Goal: Task Accomplishment & Management: Manage account settings

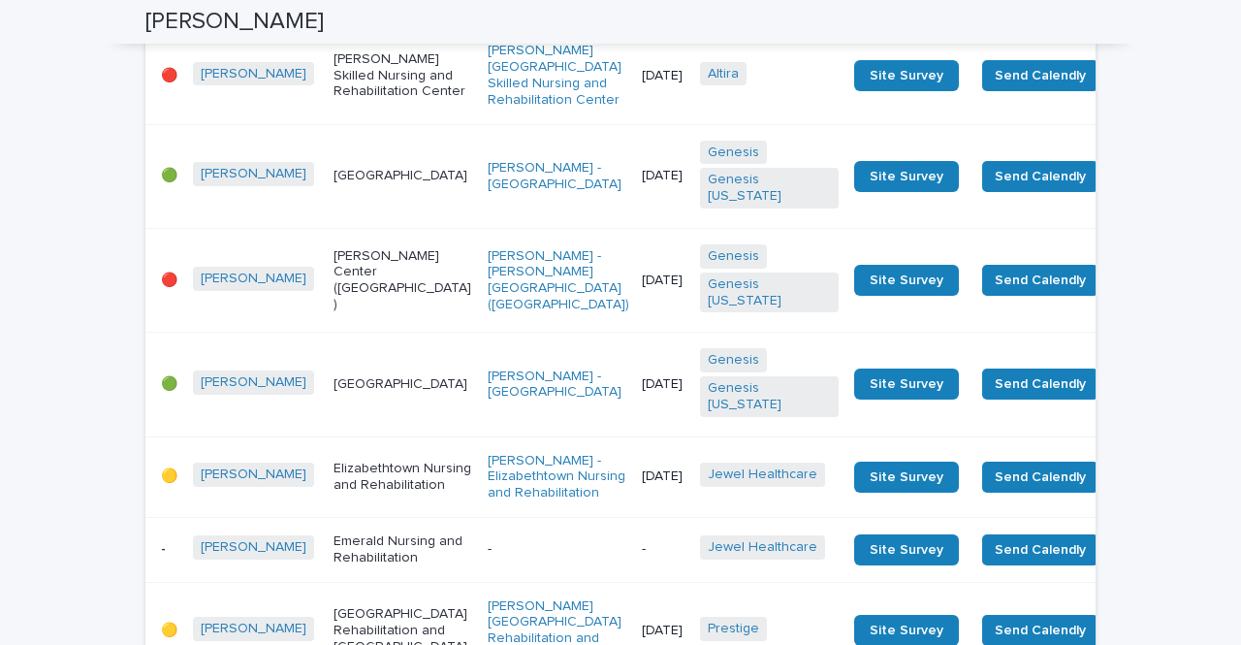
scroll to position [2944, 0]
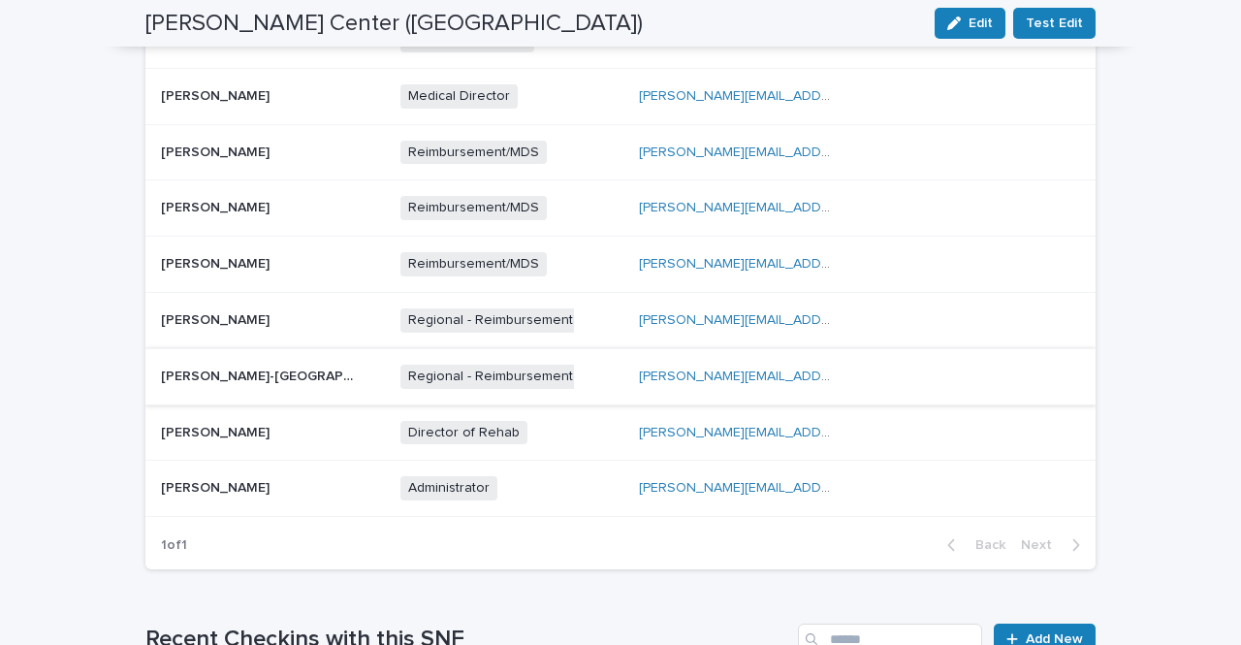
scroll to position [970, 0]
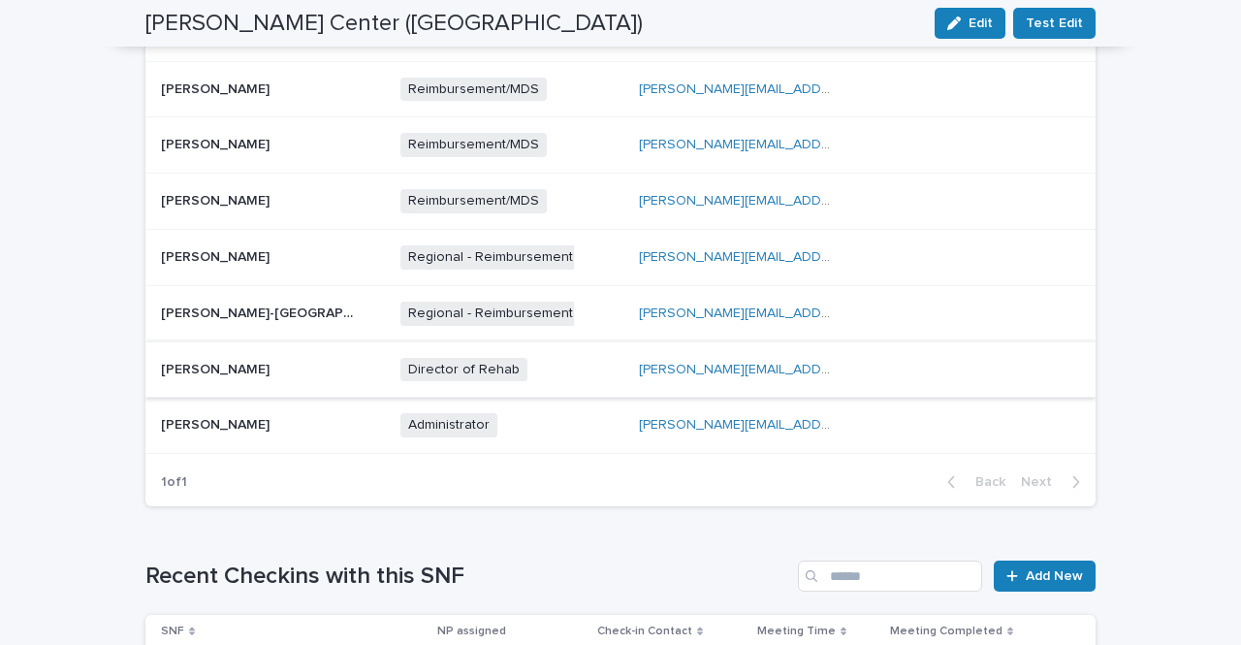
click at [744, 363] on link "[PERSON_NAME][EMAIL_ADDRESS][DOMAIN_NAME]" at bounding box center [801, 370] width 325 height 14
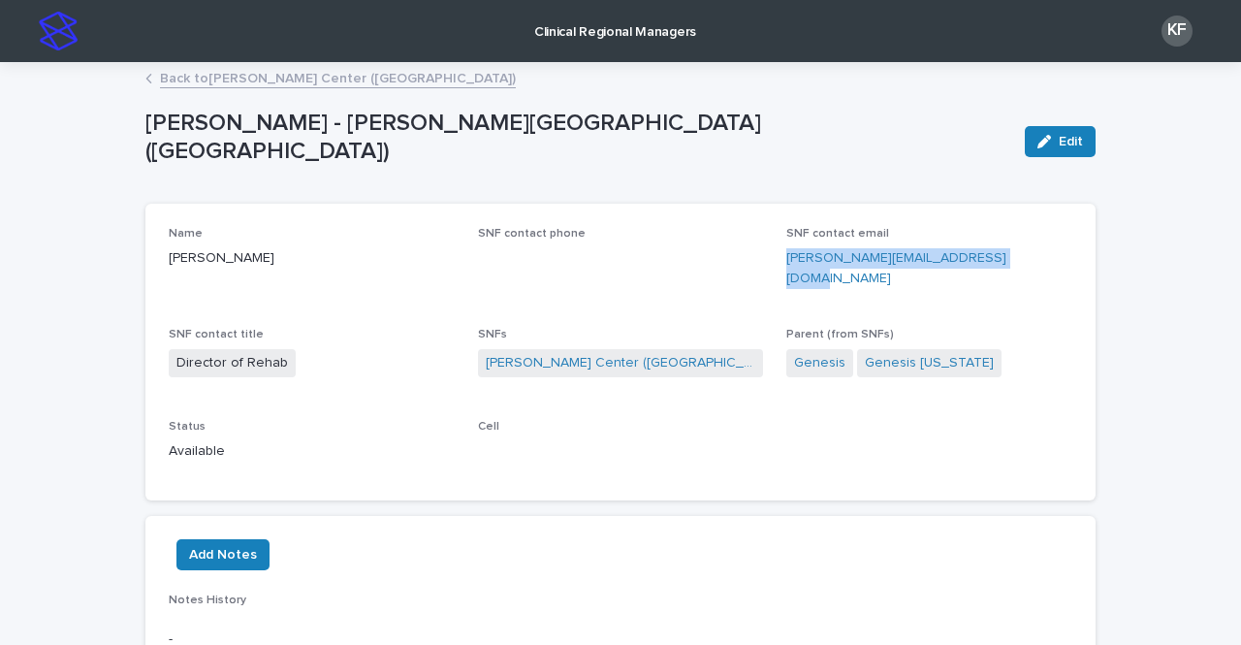
drag, startPoint x: 1013, startPoint y: 255, endPoint x: 778, endPoint y: 265, distance: 234.9
click at [778, 265] on div "Name [PERSON_NAME] SNF contact phone SNF contact email [PERSON_NAME][EMAIL_ADDR…" at bounding box center [621, 352] width 904 height 250
click at [150, 80] on div "Back to [PERSON_NAME][GEOGRAPHIC_DATA] ([GEOGRAPHIC_DATA])" at bounding box center [621, 79] width 970 height 27
click at [189, 77] on link "Back to [PERSON_NAME][GEOGRAPHIC_DATA] ([GEOGRAPHIC_DATA])" at bounding box center [338, 77] width 356 height 22
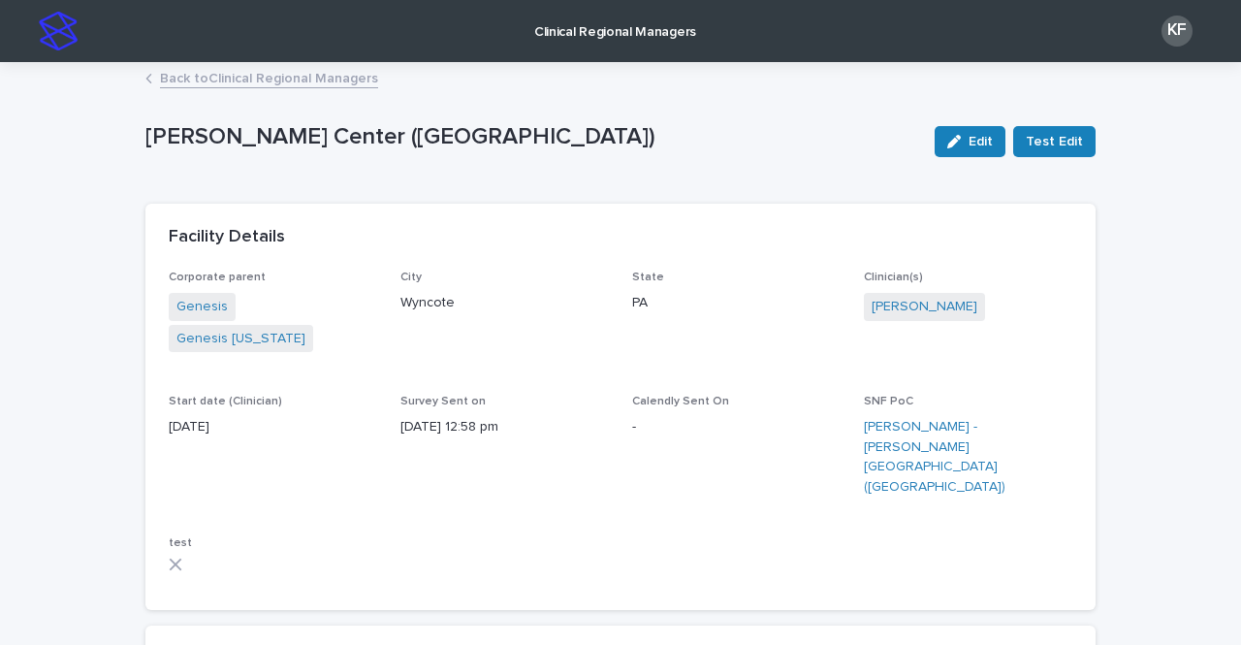
click at [605, 36] on p "Clinical Regional Managers" at bounding box center [615, 20] width 162 height 41
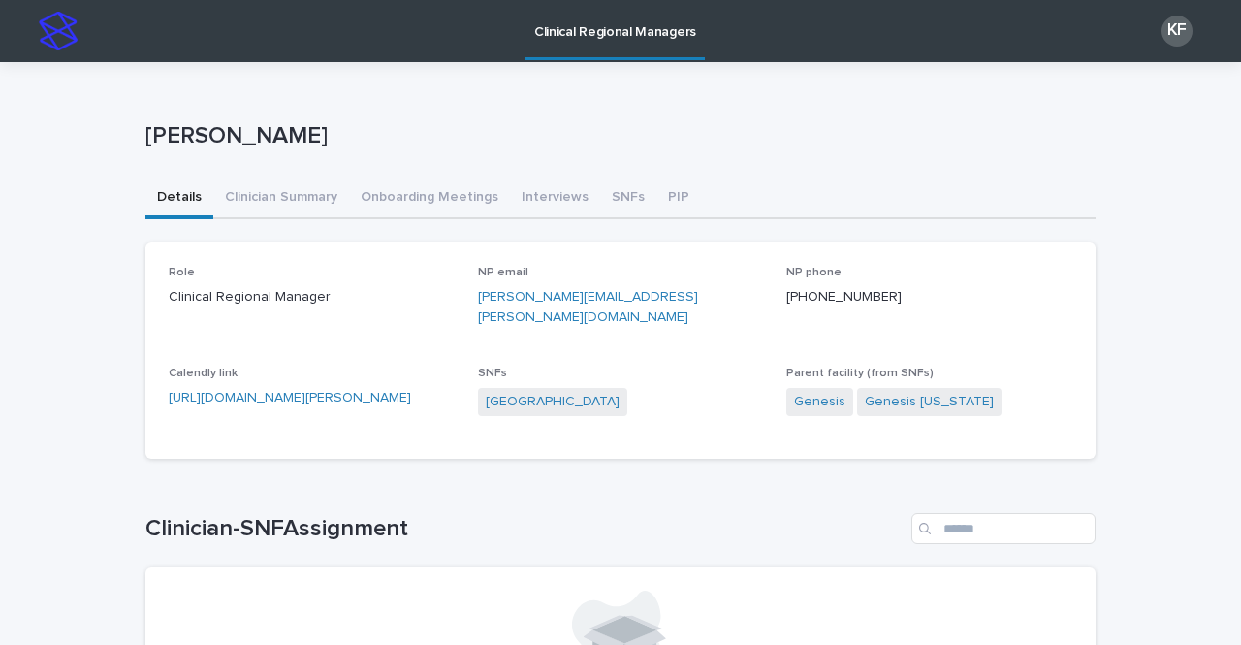
click at [640, 36] on p "Clinical Regional Managers" at bounding box center [615, 20] width 162 height 41
click at [612, 186] on button "SNFs" at bounding box center [628, 198] width 56 height 41
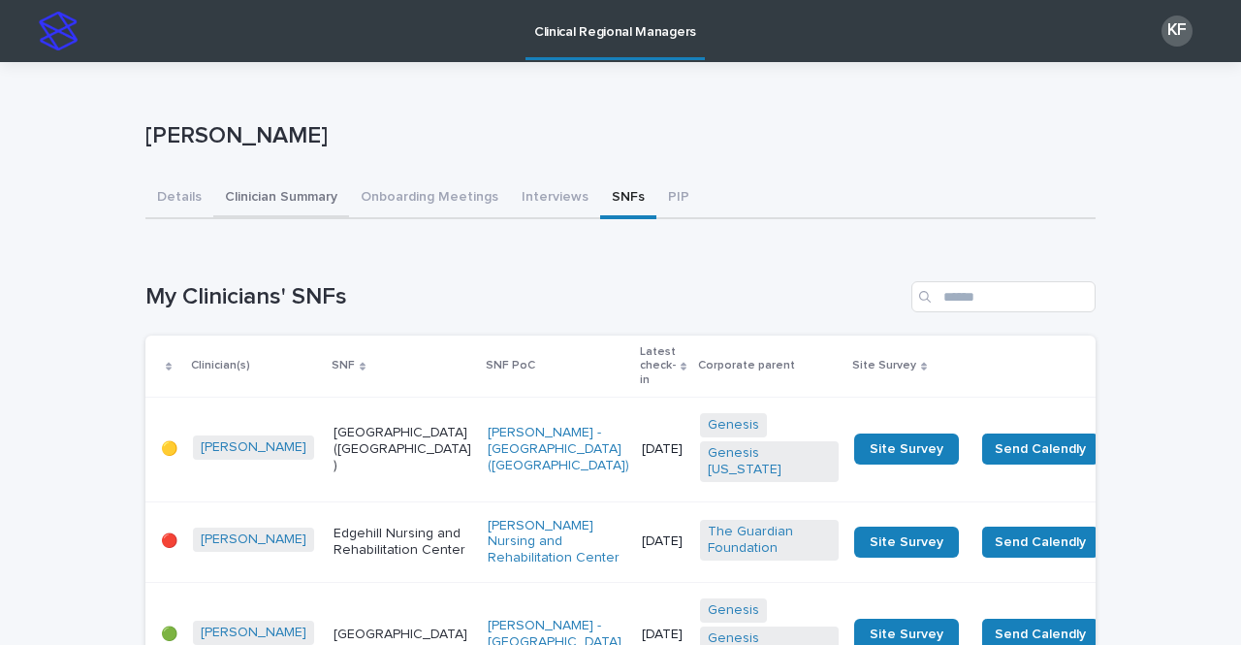
click at [259, 195] on button "Clinician Summary" at bounding box center [281, 198] width 136 height 41
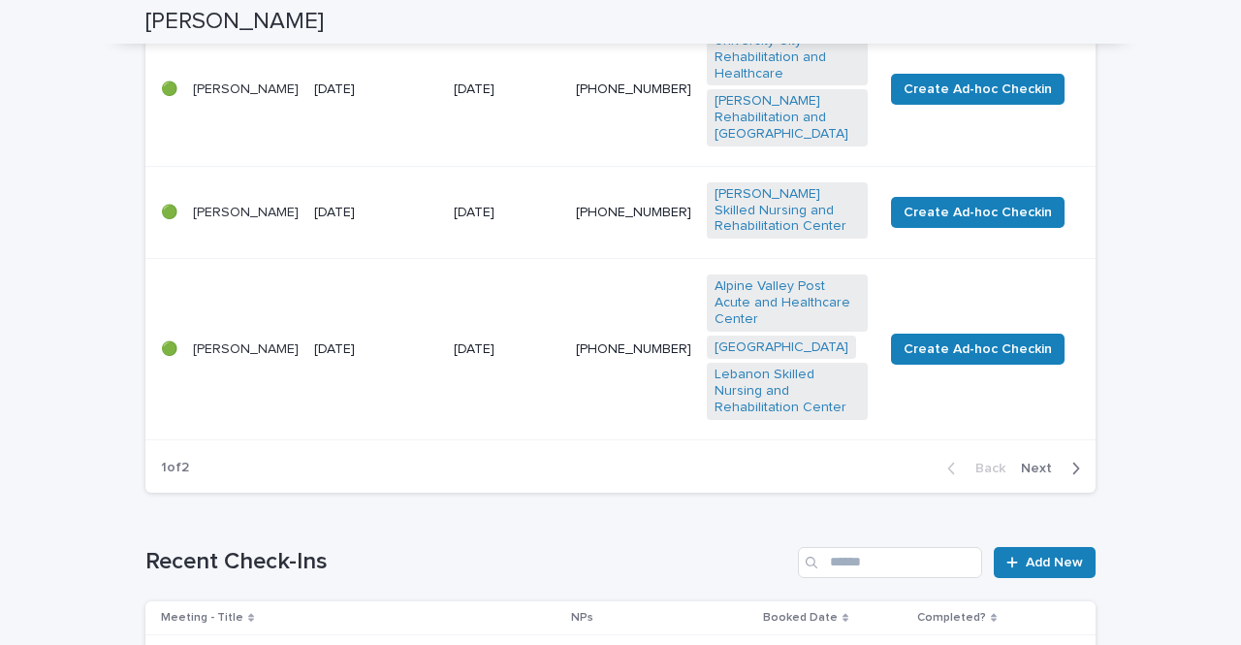
scroll to position [1261, 0]
click at [1036, 461] on span "Next" at bounding box center [1042, 468] width 43 height 14
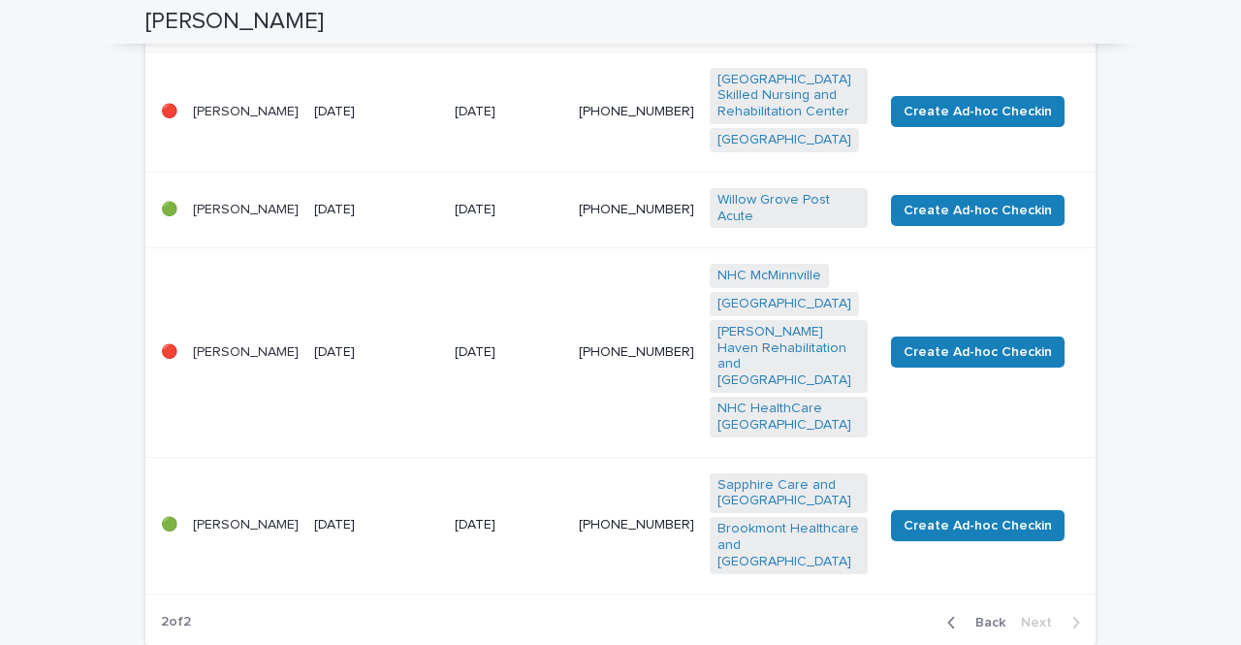
scroll to position [1029, 0]
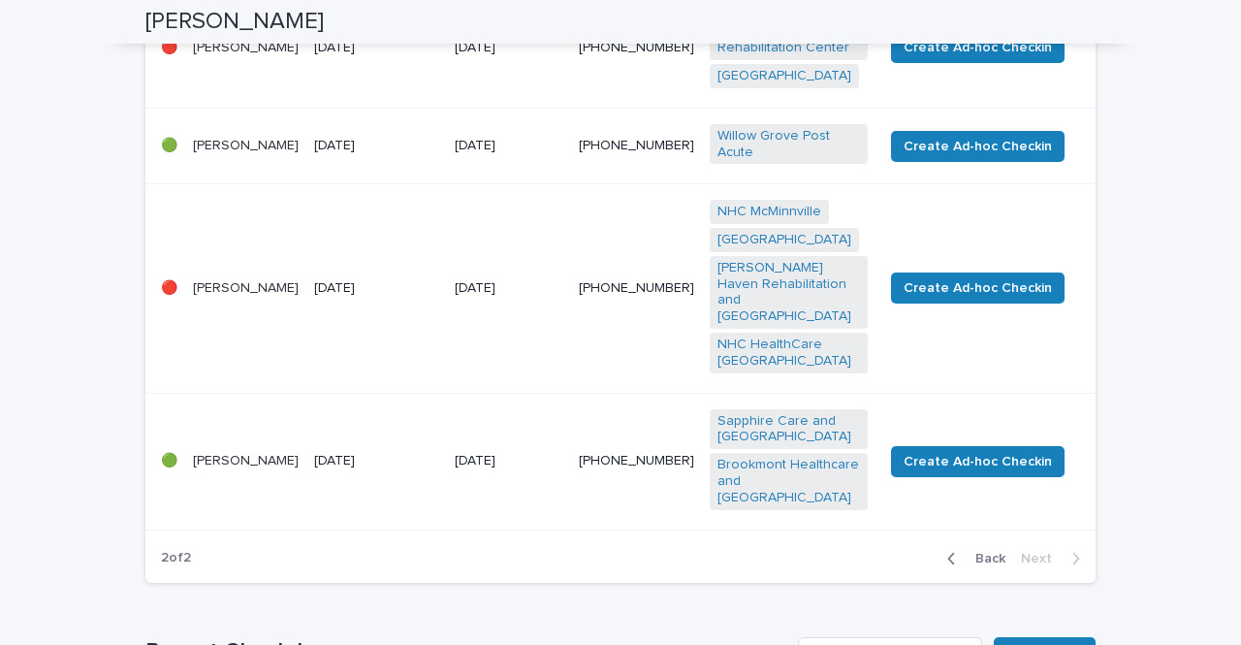
click at [394, 429] on td "[DATE]" at bounding box center [376, 461] width 141 height 137
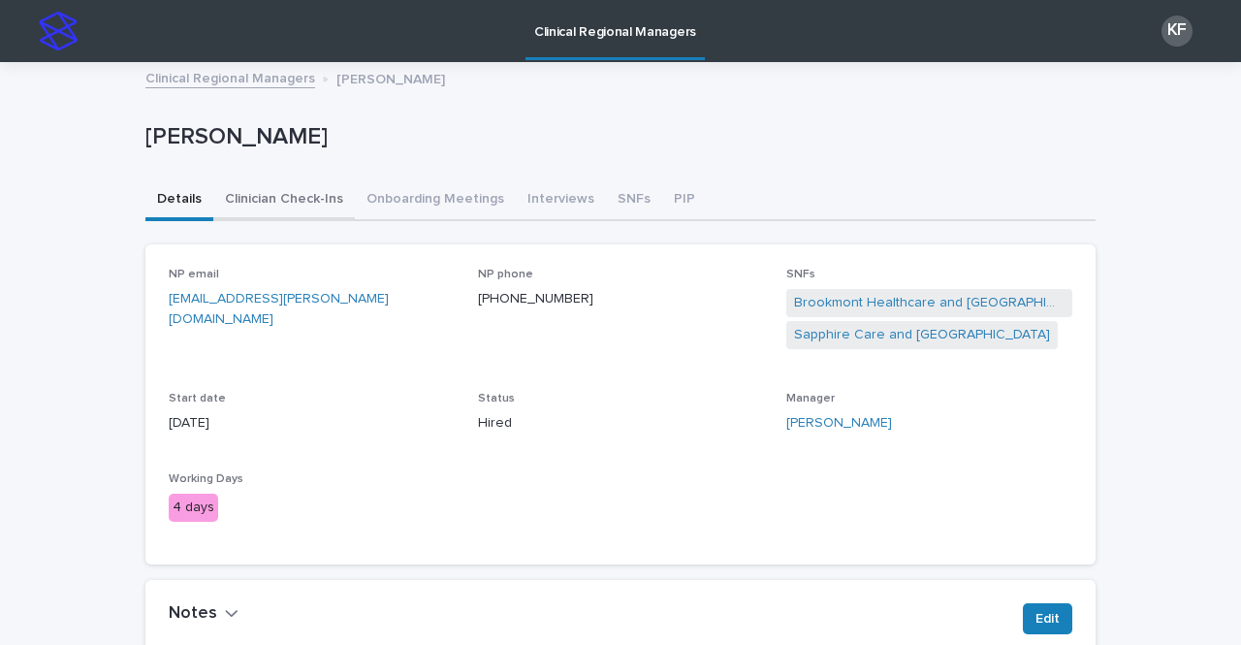
click at [313, 201] on button "Clinician Check-Ins" at bounding box center [284, 200] width 142 height 41
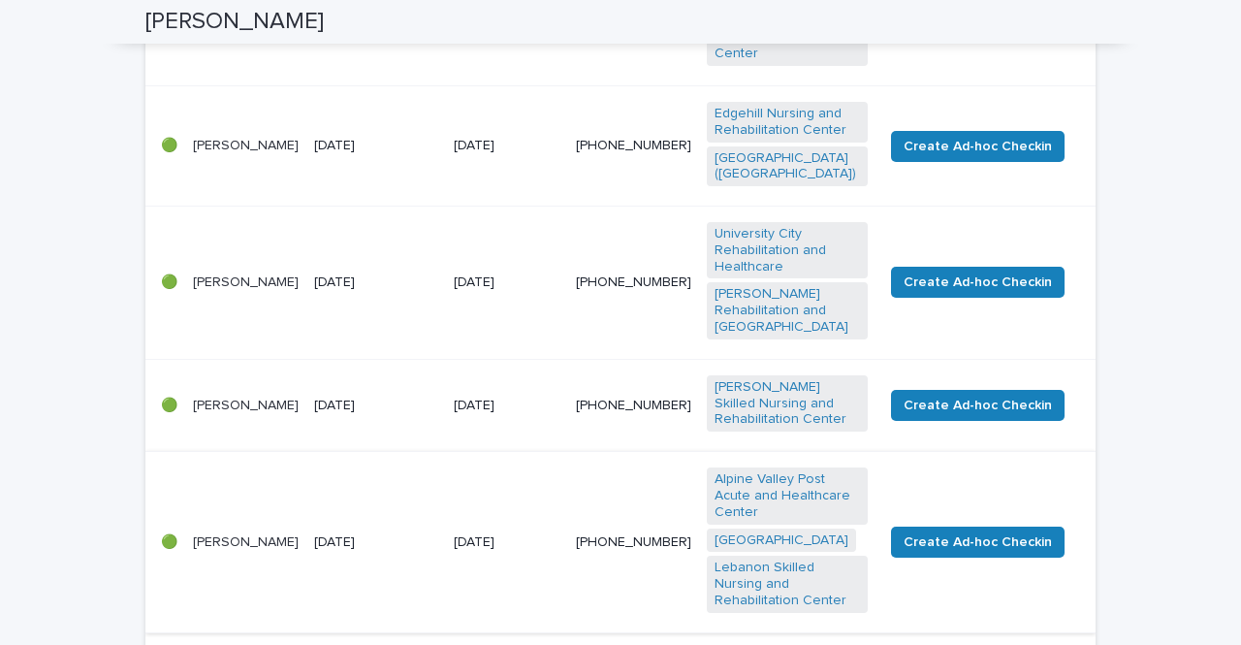
scroll to position [1261, 0]
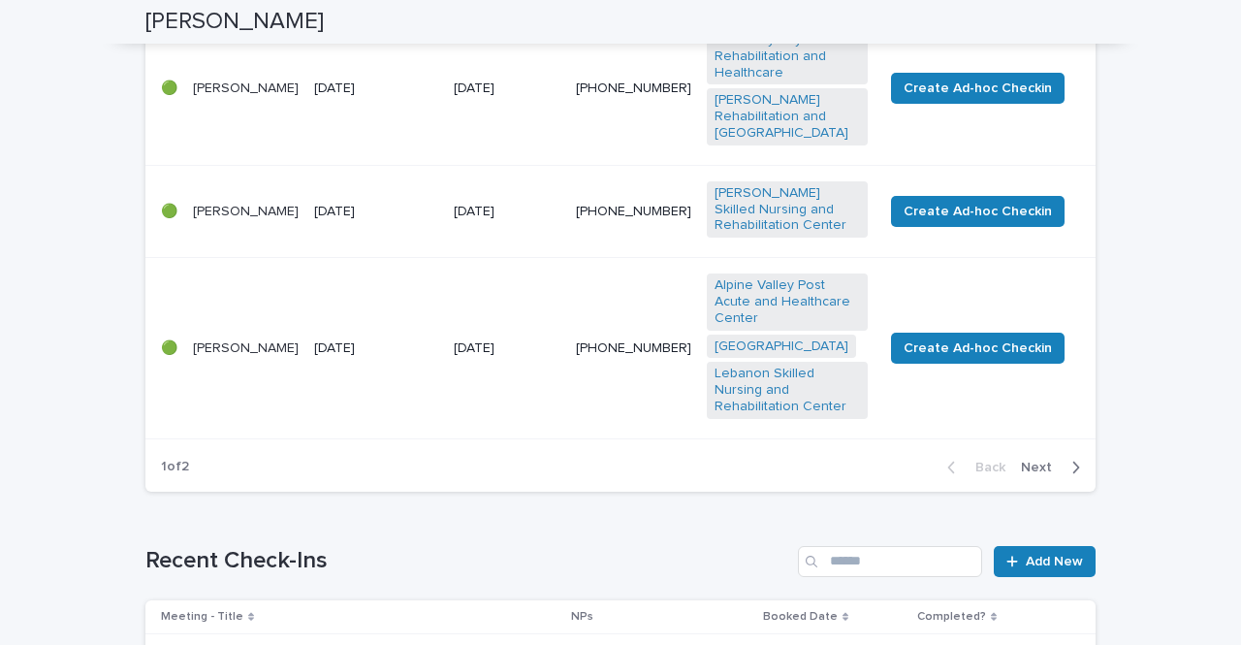
click at [1032, 461] on span "Next" at bounding box center [1042, 468] width 43 height 14
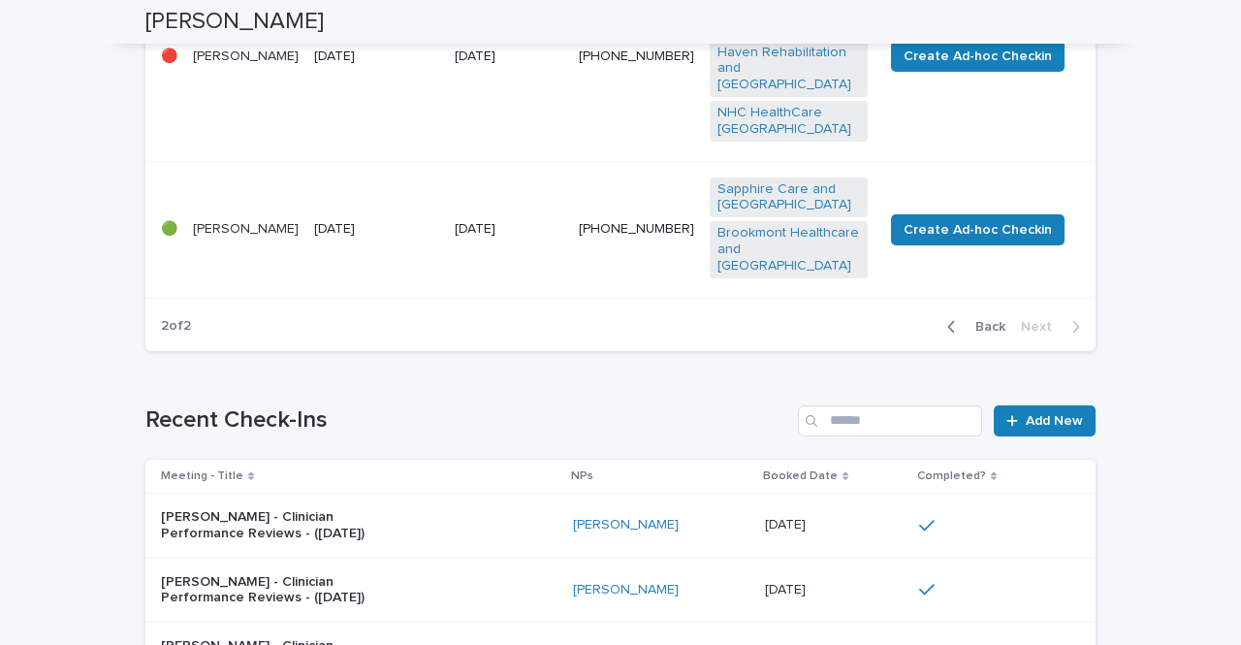
scroll to position [1223, 0]
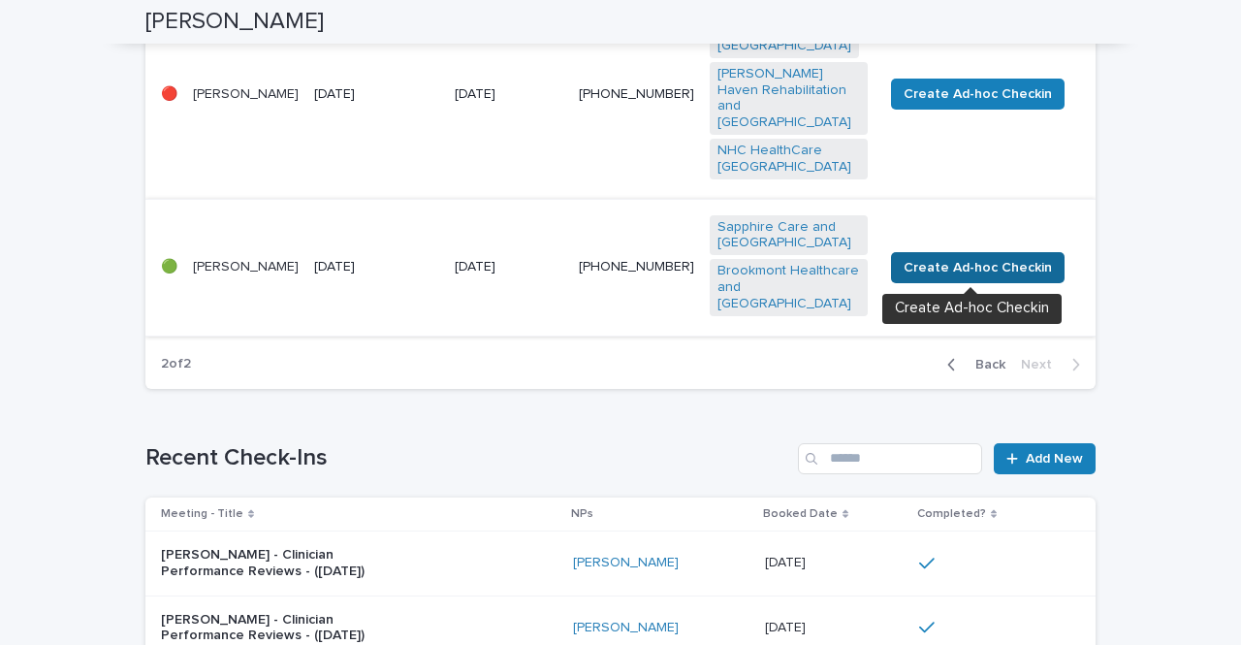
click at [986, 273] on span "Create Ad-hoc Checkin" at bounding box center [978, 267] width 148 height 19
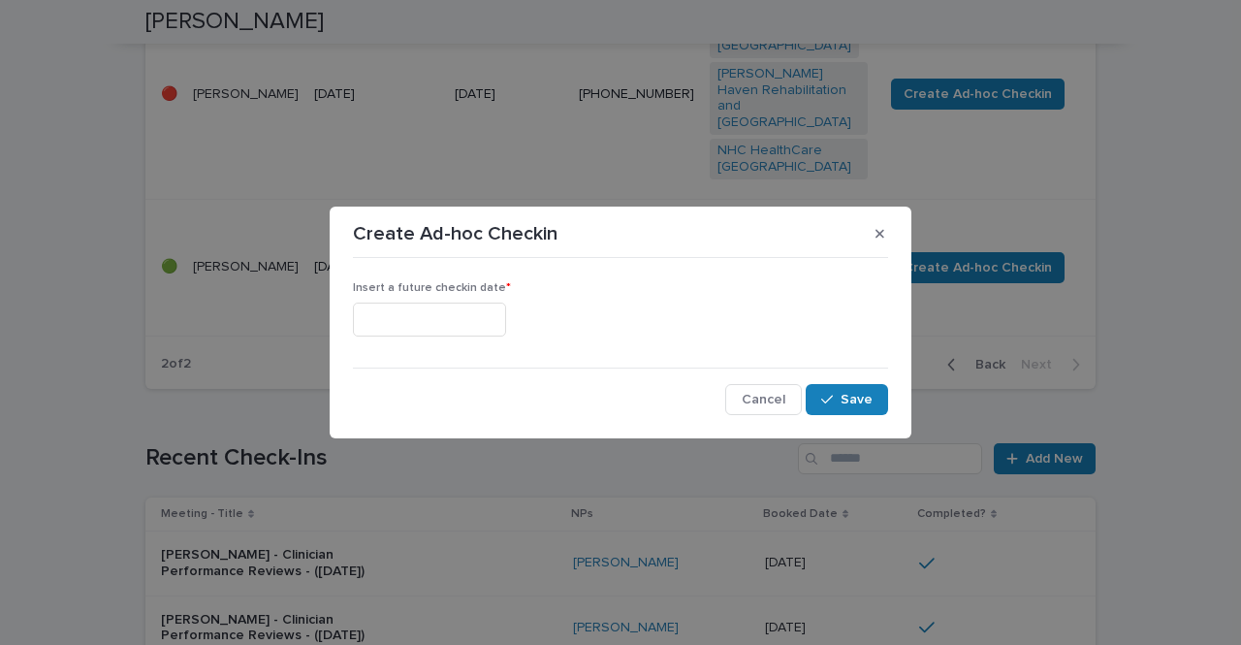
click at [485, 283] on span "Insert a future checkin date *" at bounding box center [432, 288] width 158 height 12
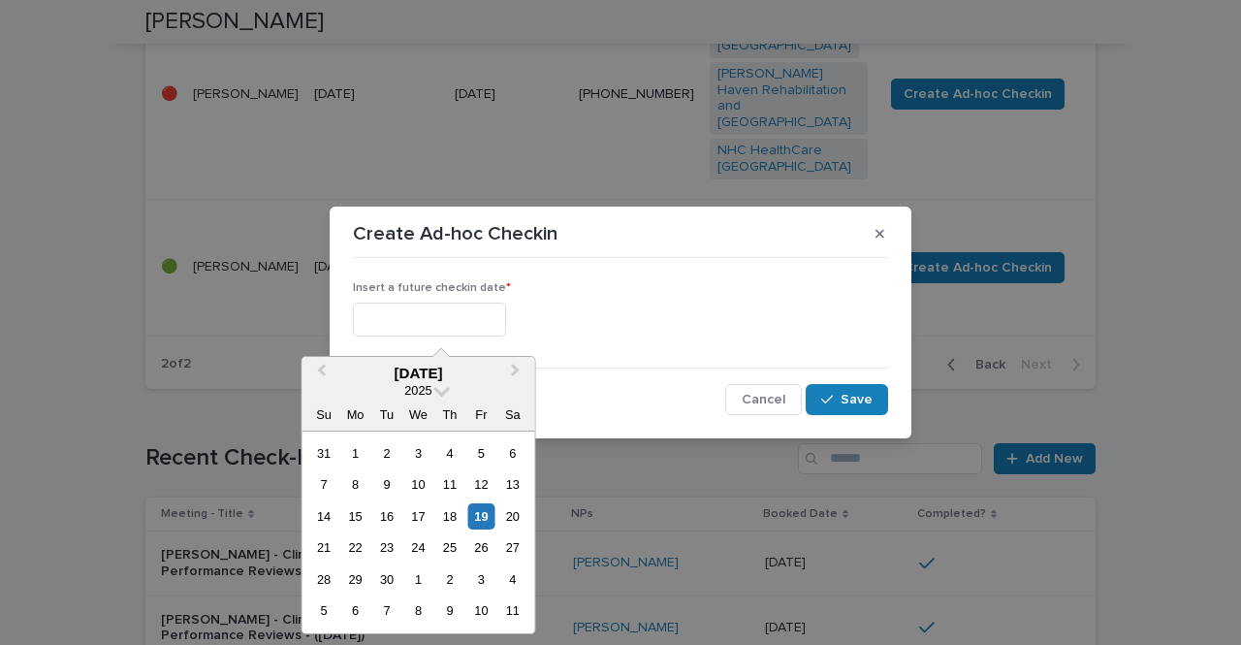
click at [406, 316] on input "text" at bounding box center [429, 320] width 153 height 34
click at [420, 544] on div "24" at bounding box center [418, 547] width 26 height 26
type input "**********"
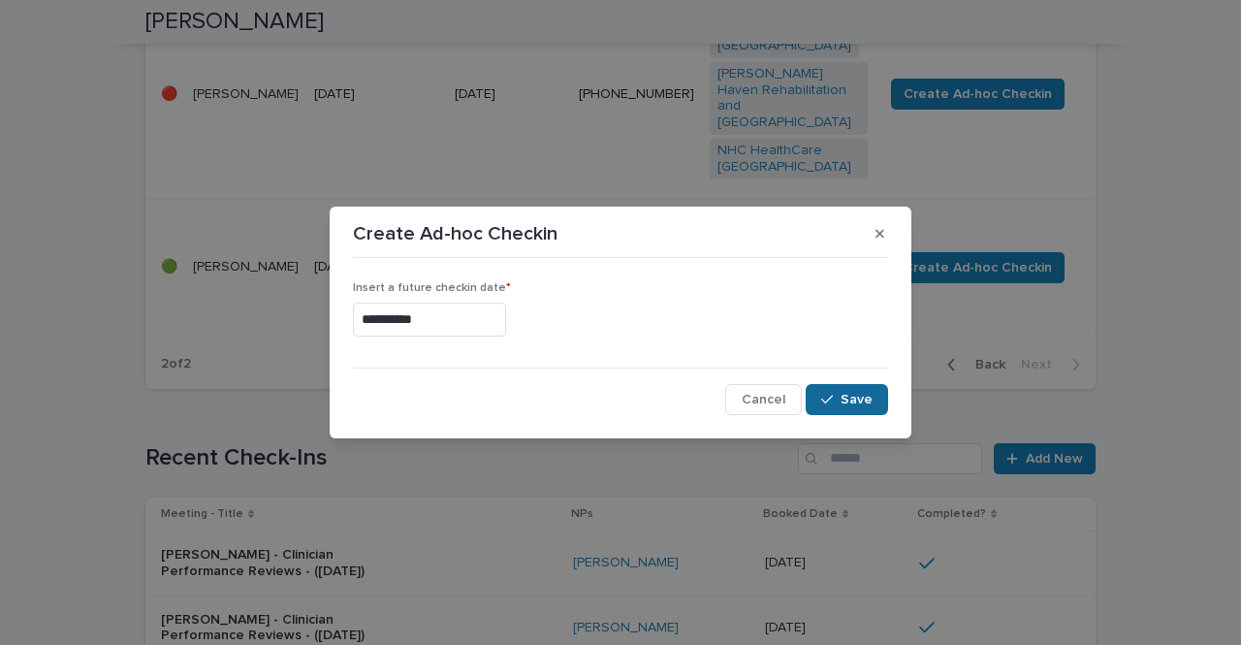
click at [837, 397] on div "button" at bounding box center [830, 400] width 19 height 14
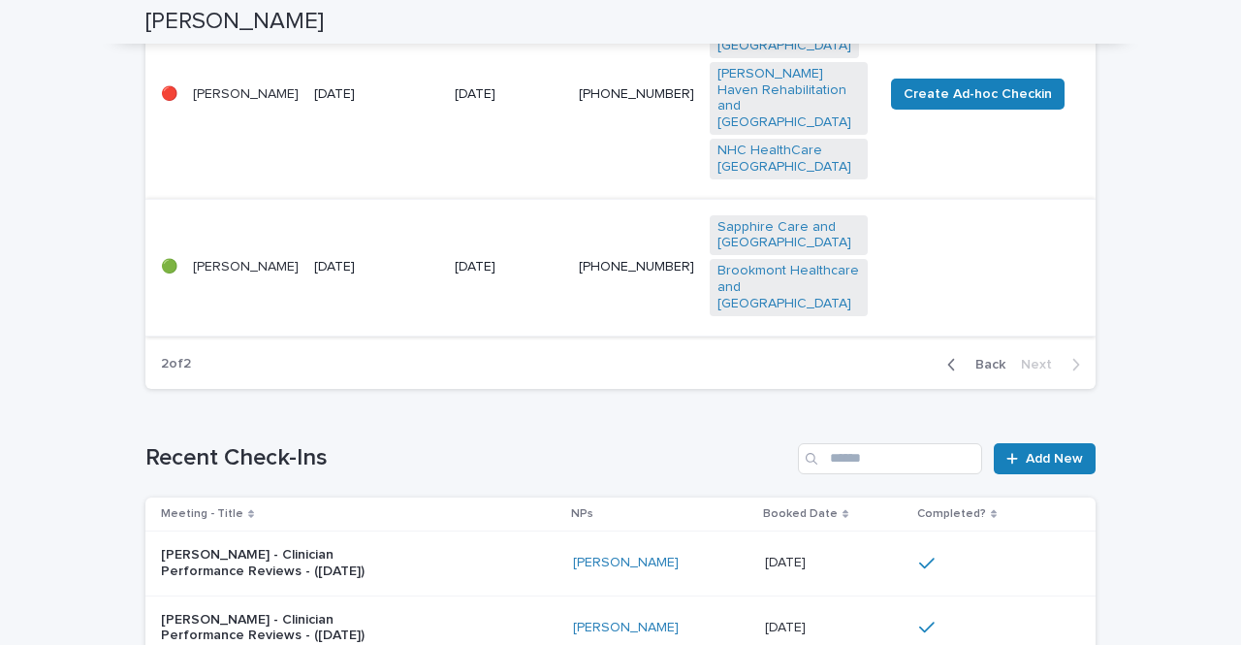
scroll to position [1126, 0]
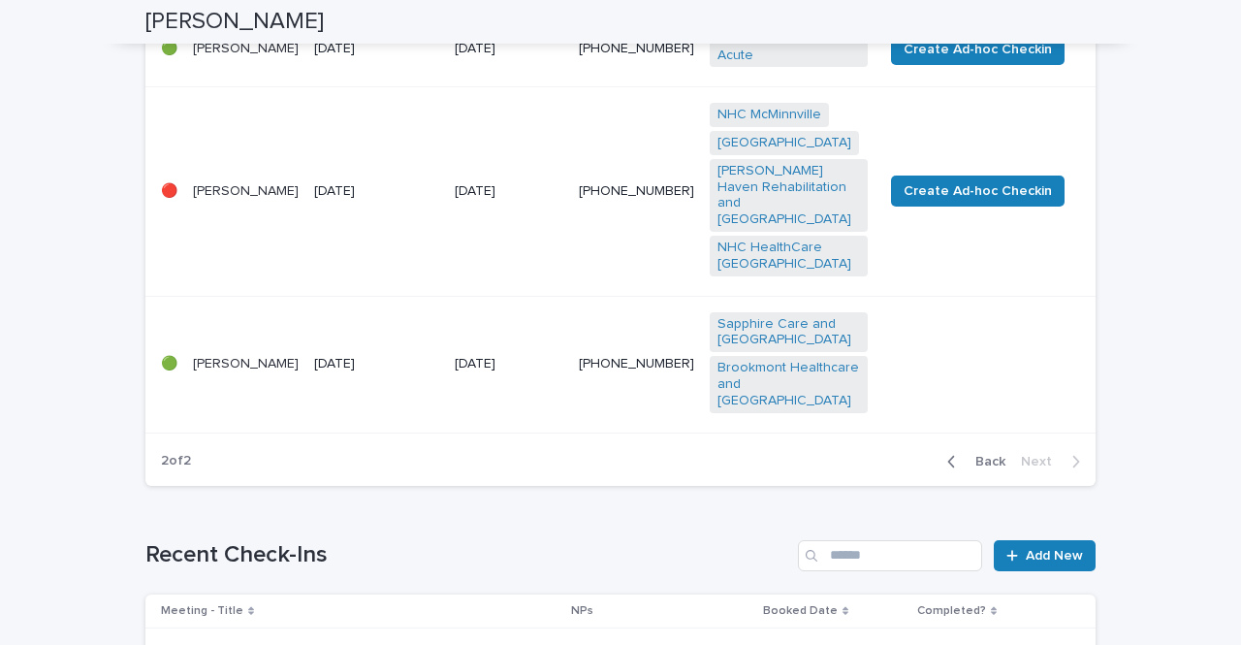
click at [531, 231] on td "[DATE]" at bounding box center [508, 191] width 123 height 209
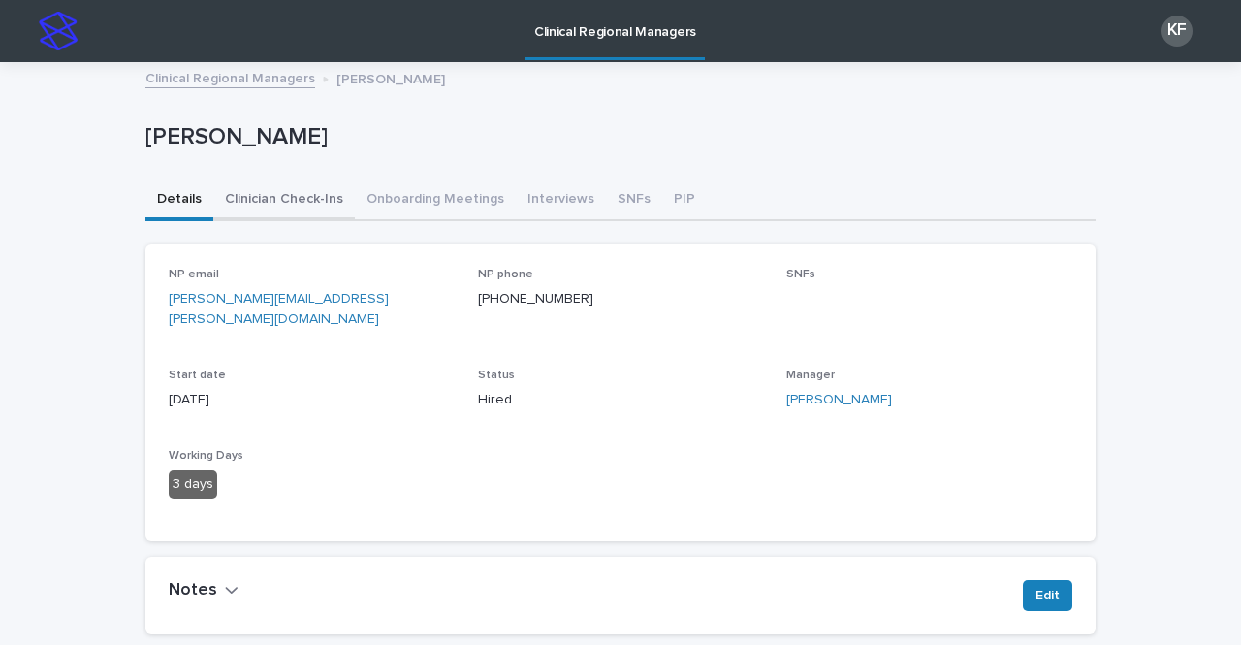
click at [289, 194] on button "Clinician Check-Ins" at bounding box center [284, 200] width 142 height 41
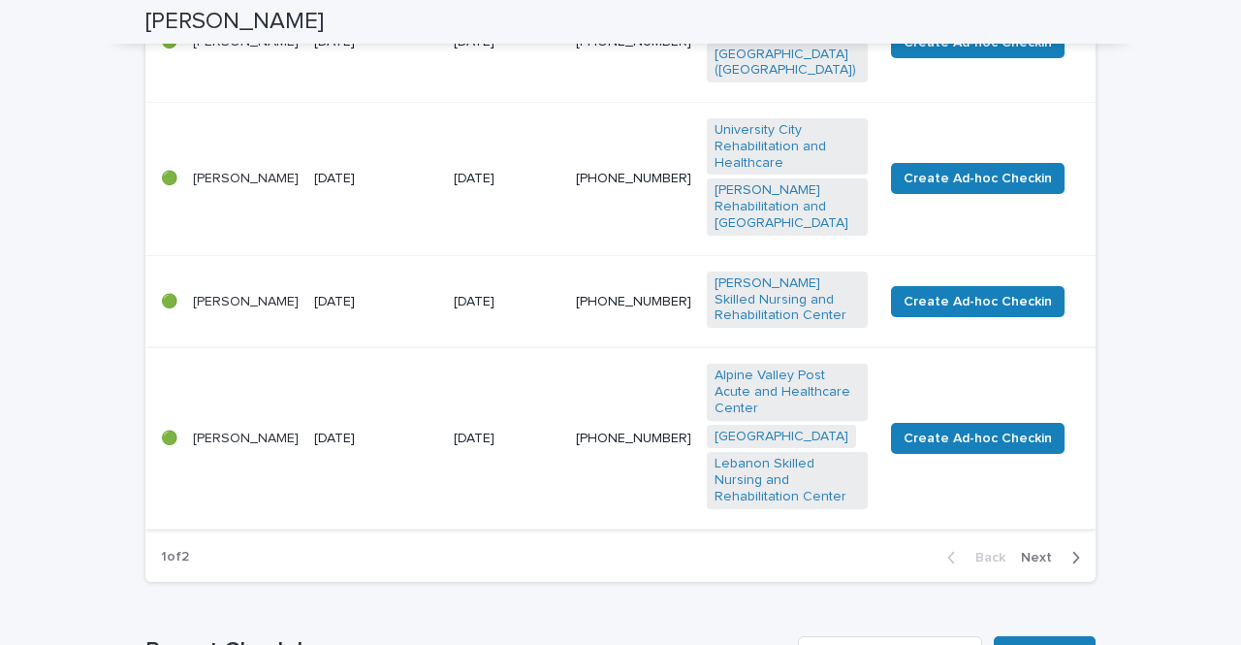
scroll to position [1164, 0]
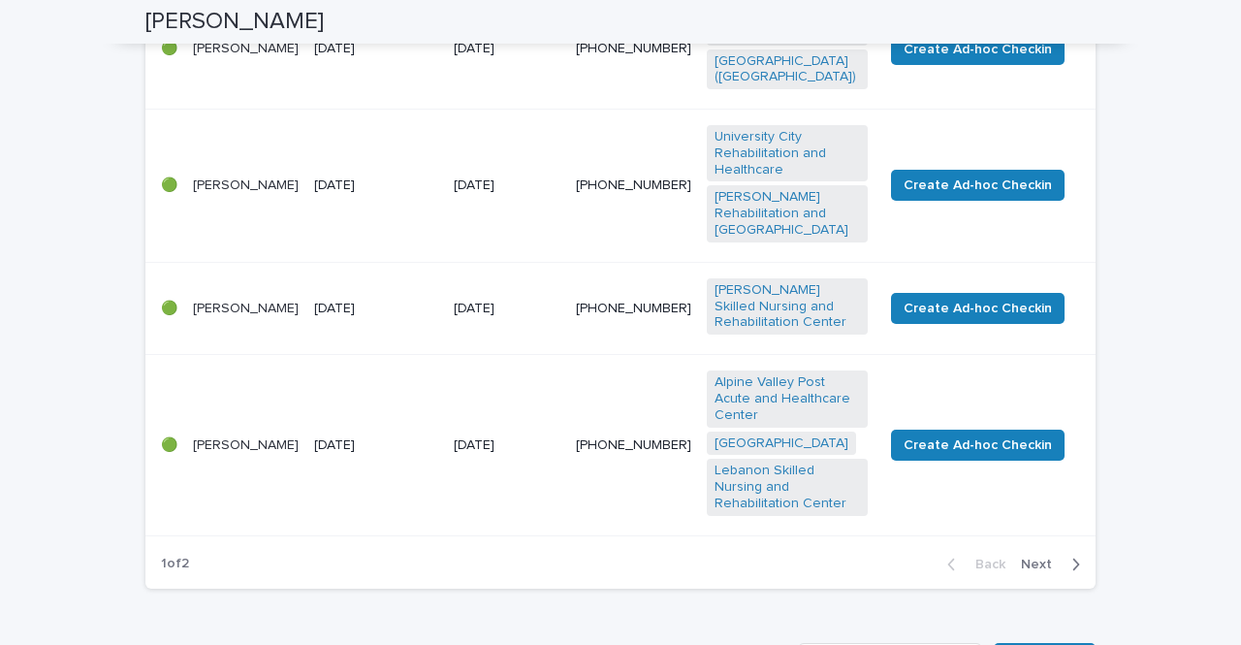
drag, startPoint x: 1030, startPoint y: 501, endPoint x: 1015, endPoint y: 499, distance: 14.8
click at [1030, 558] on span "Next" at bounding box center [1042, 565] width 43 height 14
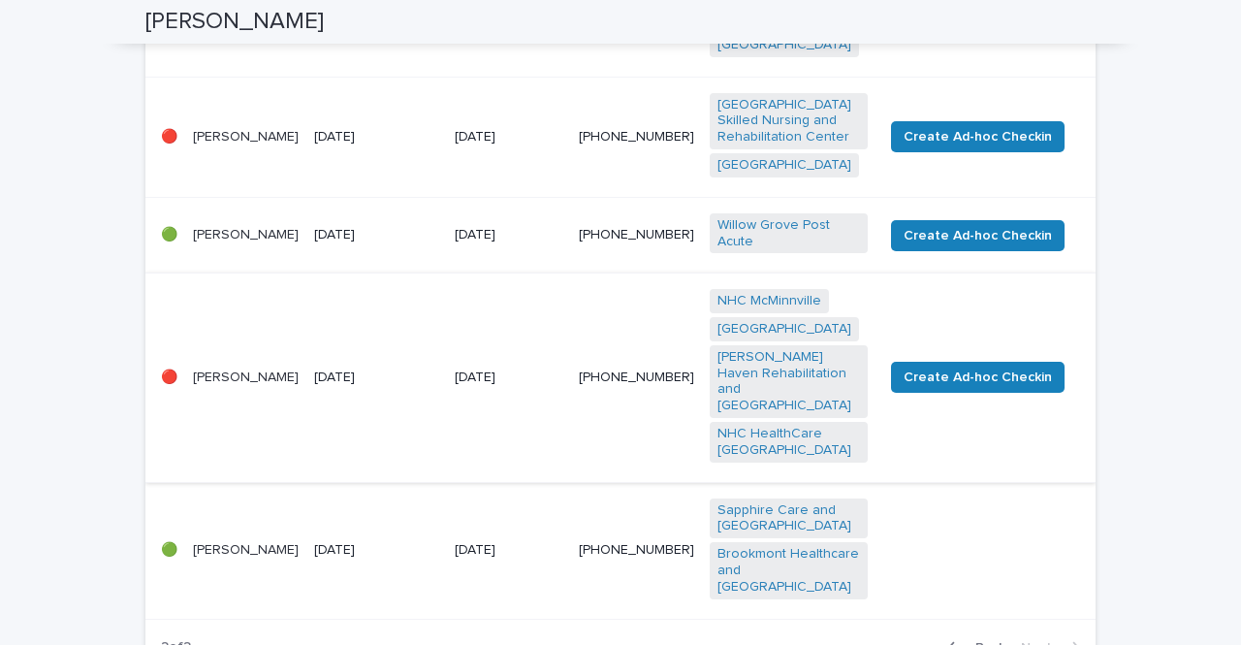
scroll to position [932, 0]
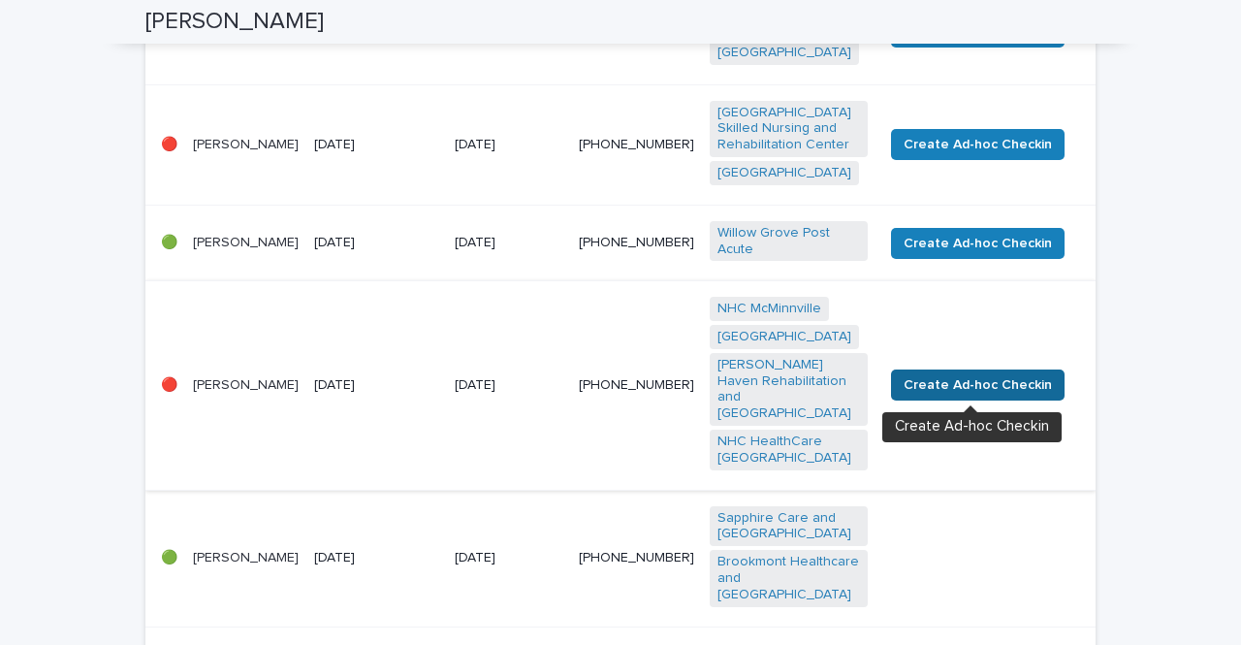
click at [1026, 385] on span "Create Ad-hoc Checkin" at bounding box center [978, 384] width 148 height 19
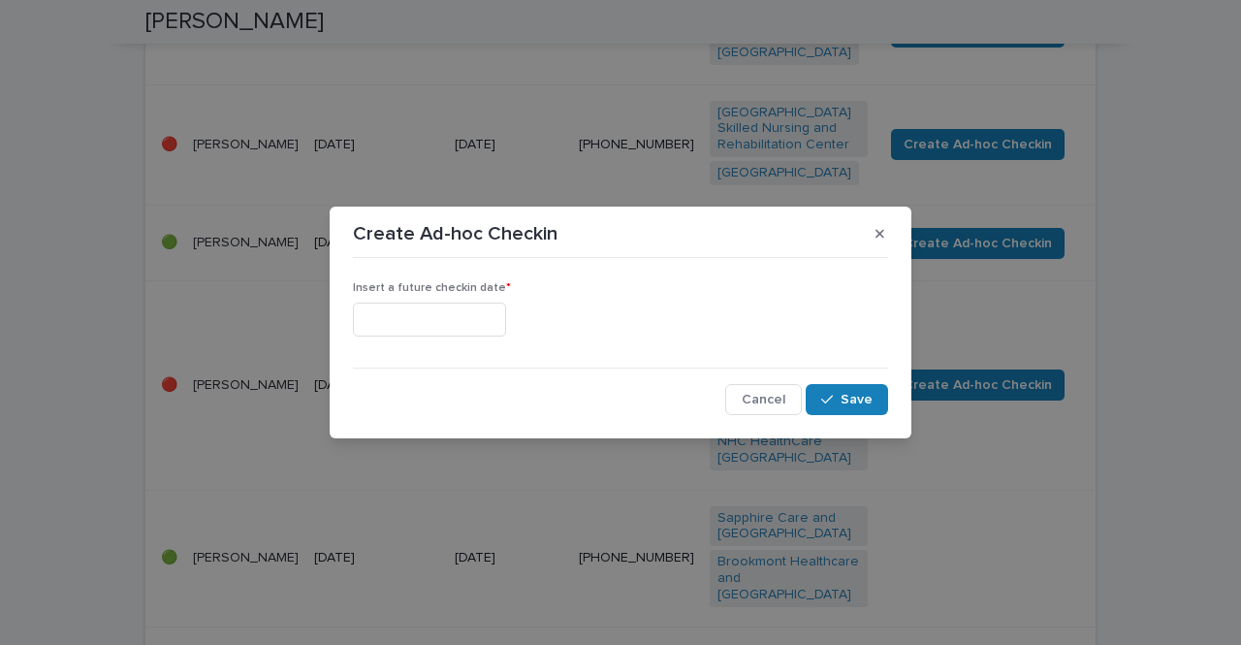
click at [498, 316] on input "text" at bounding box center [429, 320] width 153 height 34
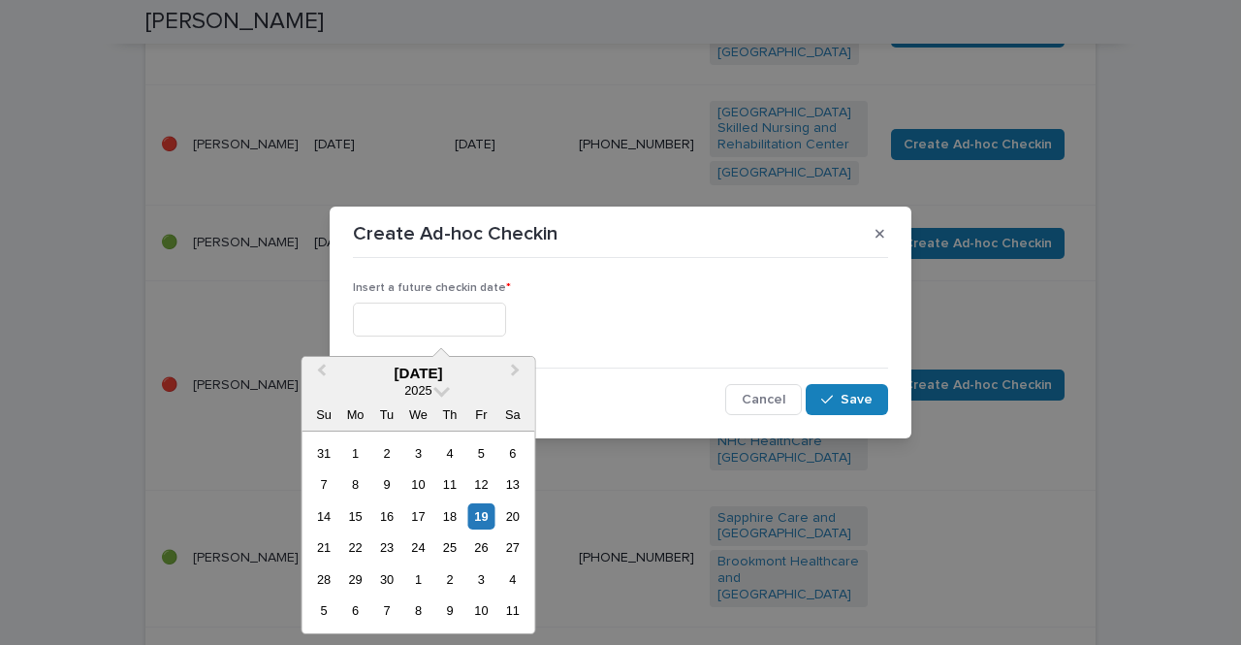
click at [357, 546] on div "22" at bounding box center [355, 547] width 26 height 26
type input "**********"
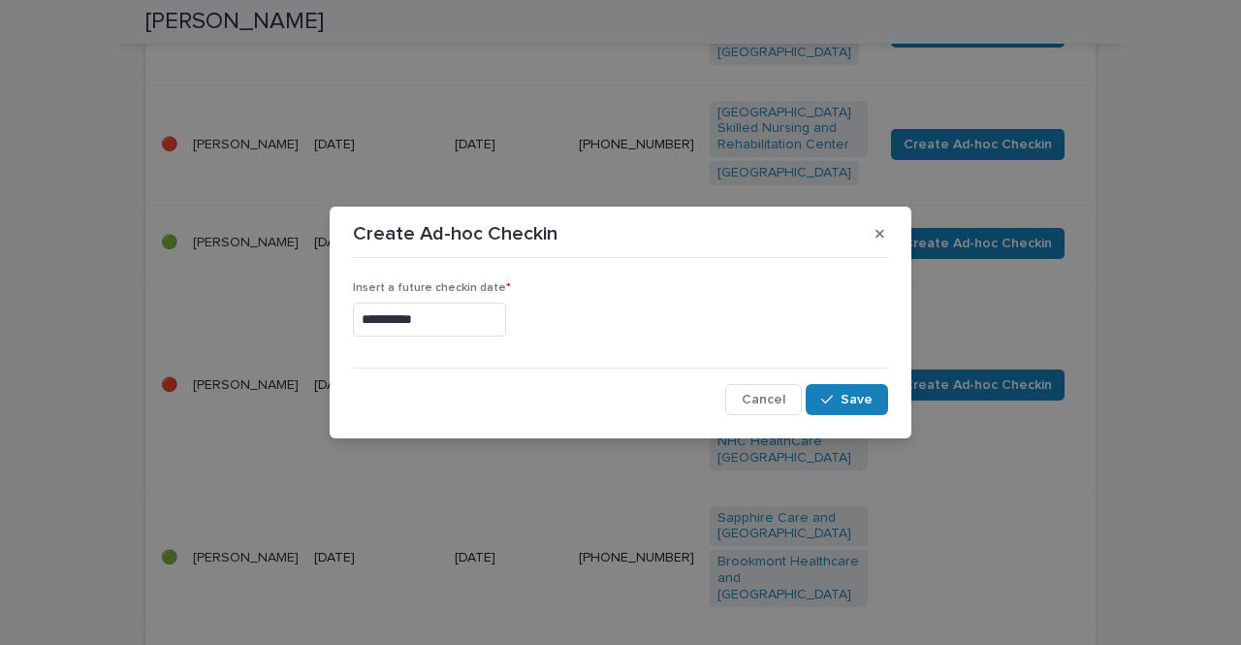
click at [325, 350] on div "**********" at bounding box center [620, 322] width 1241 height 645
click at [853, 400] on span "Save" at bounding box center [857, 400] width 32 height 14
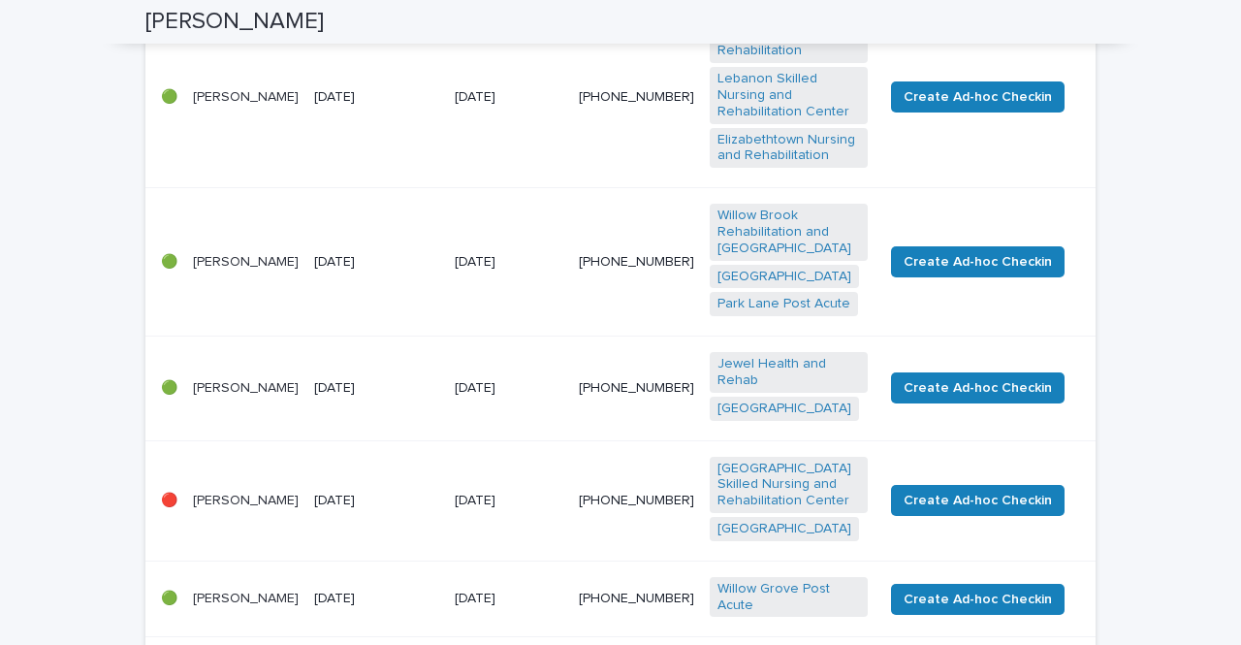
scroll to position [544, 0]
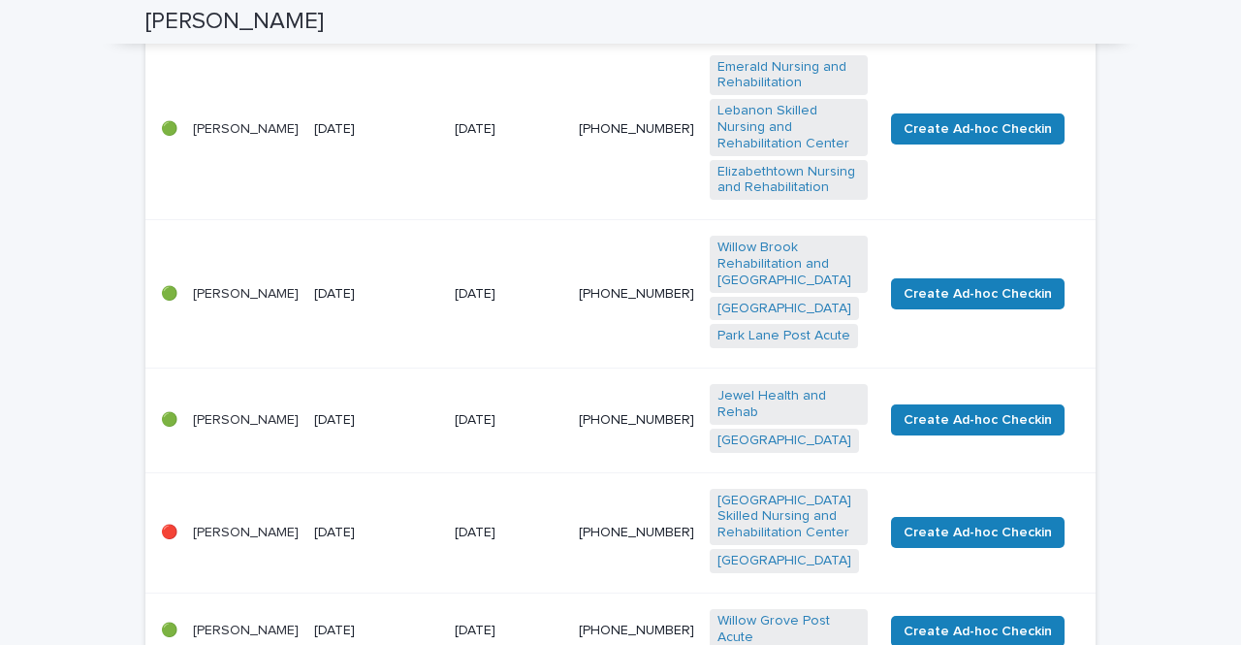
click at [508, 325] on td "[DATE]" at bounding box center [508, 294] width 123 height 148
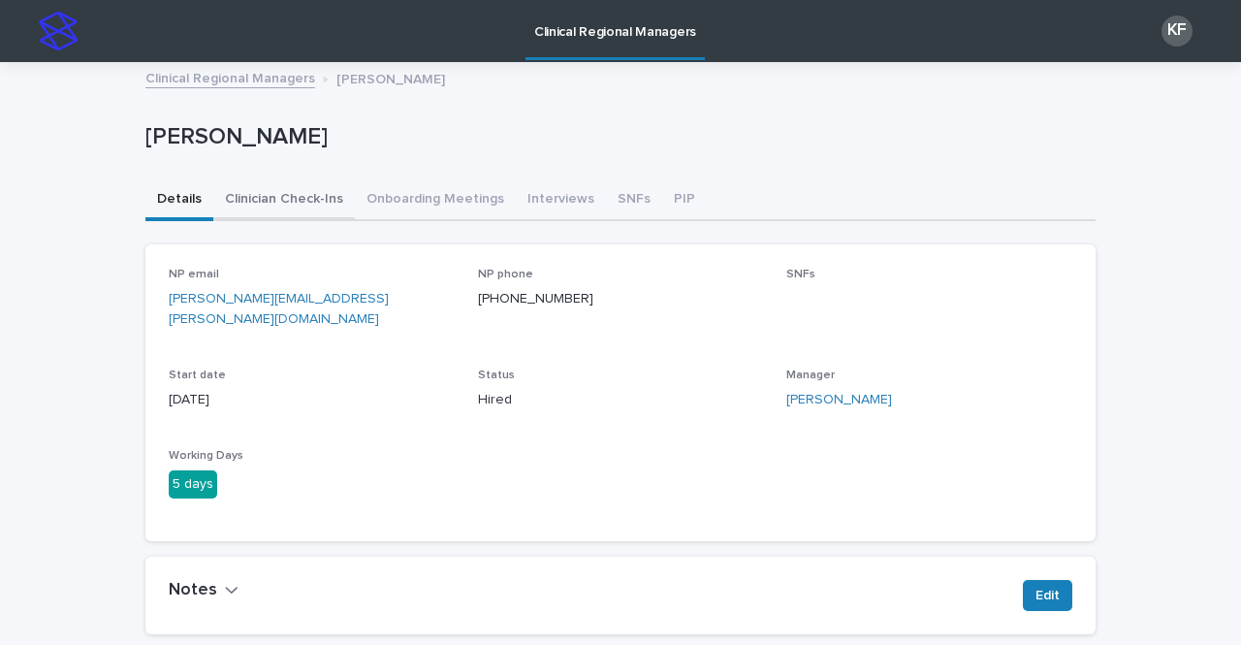
click at [285, 202] on button "Clinician Check-Ins" at bounding box center [284, 200] width 142 height 41
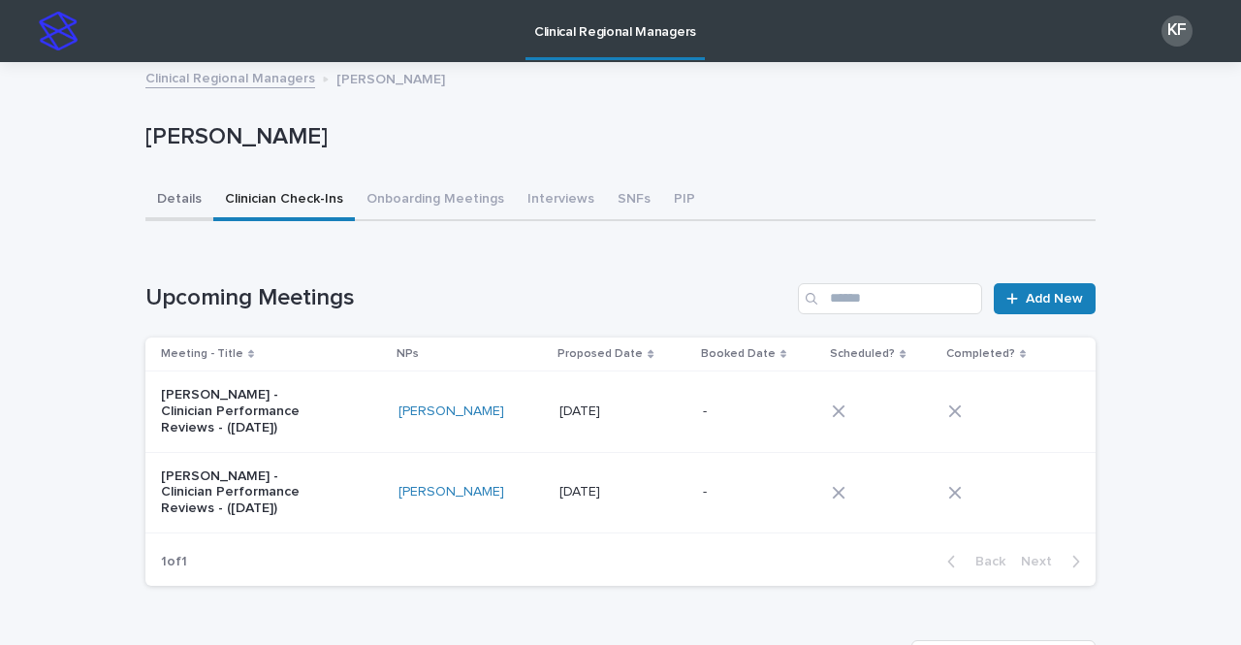
click at [185, 199] on button "Details" at bounding box center [179, 200] width 68 height 41
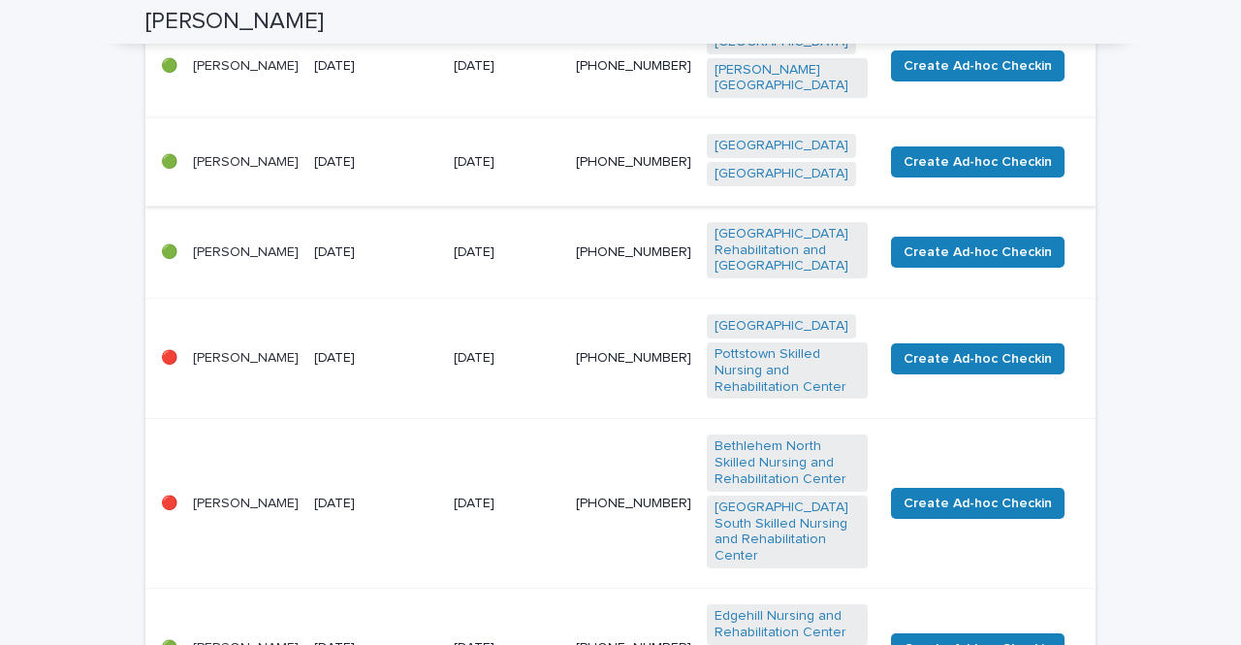
scroll to position [582, 0]
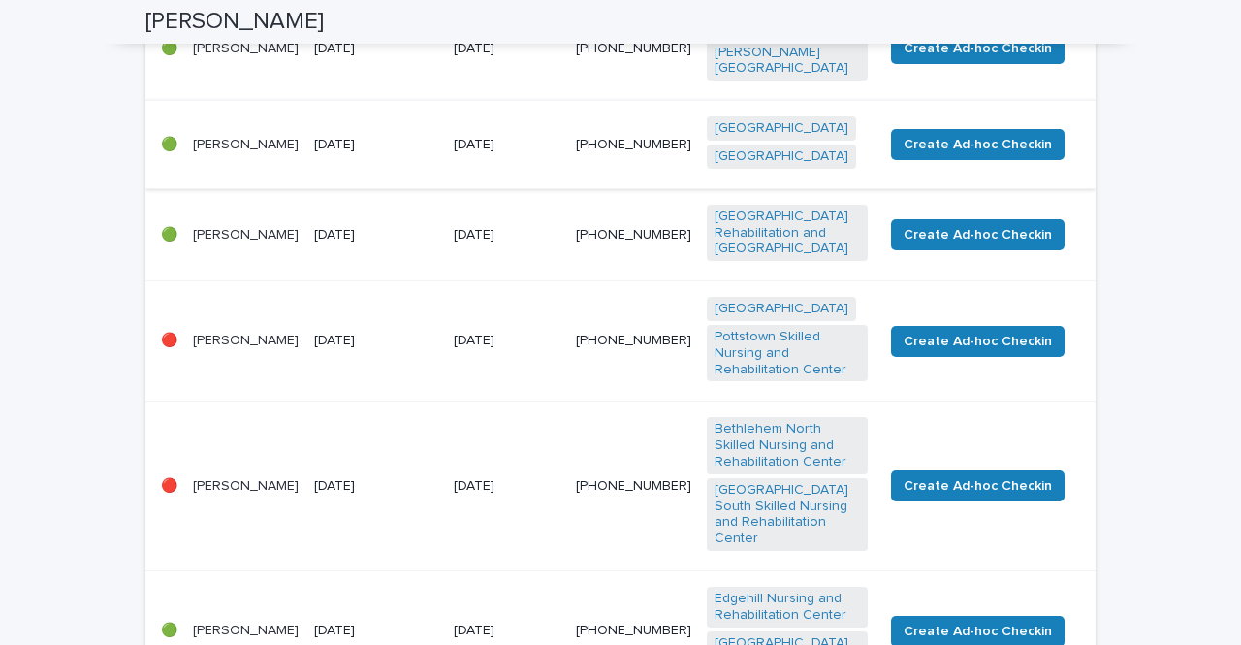
click at [446, 465] on td "[DATE]" at bounding box center [376, 487] width 140 height 170
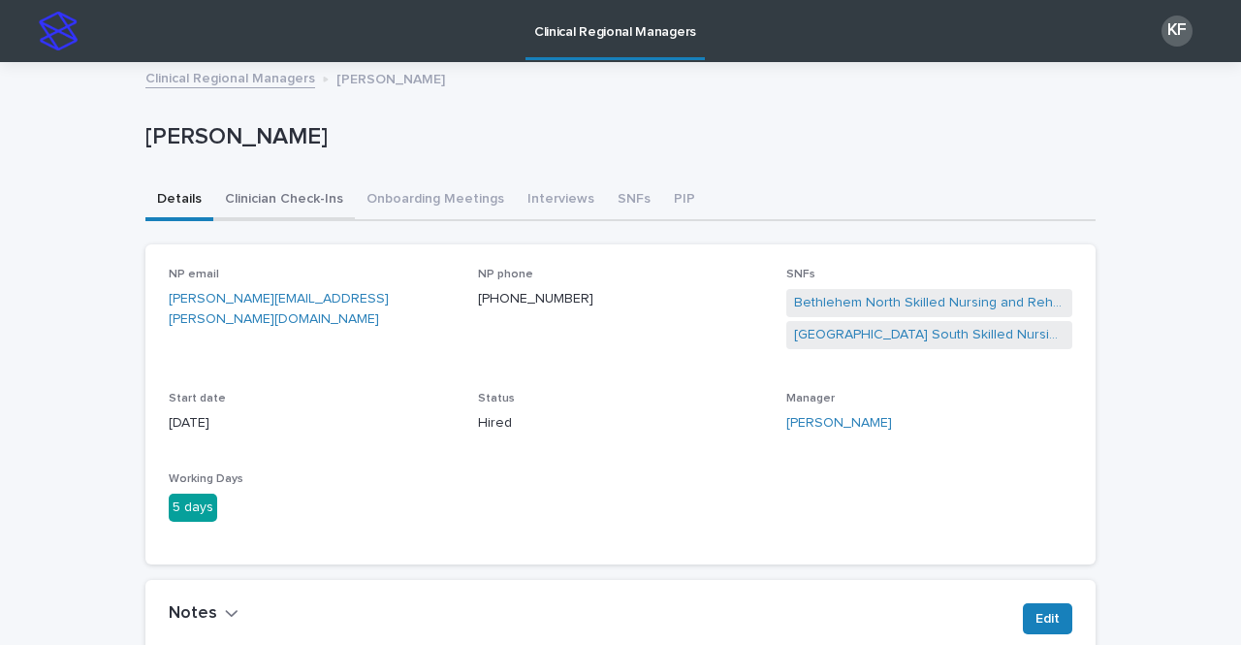
click at [280, 190] on button "Clinician Check-Ins" at bounding box center [284, 200] width 142 height 41
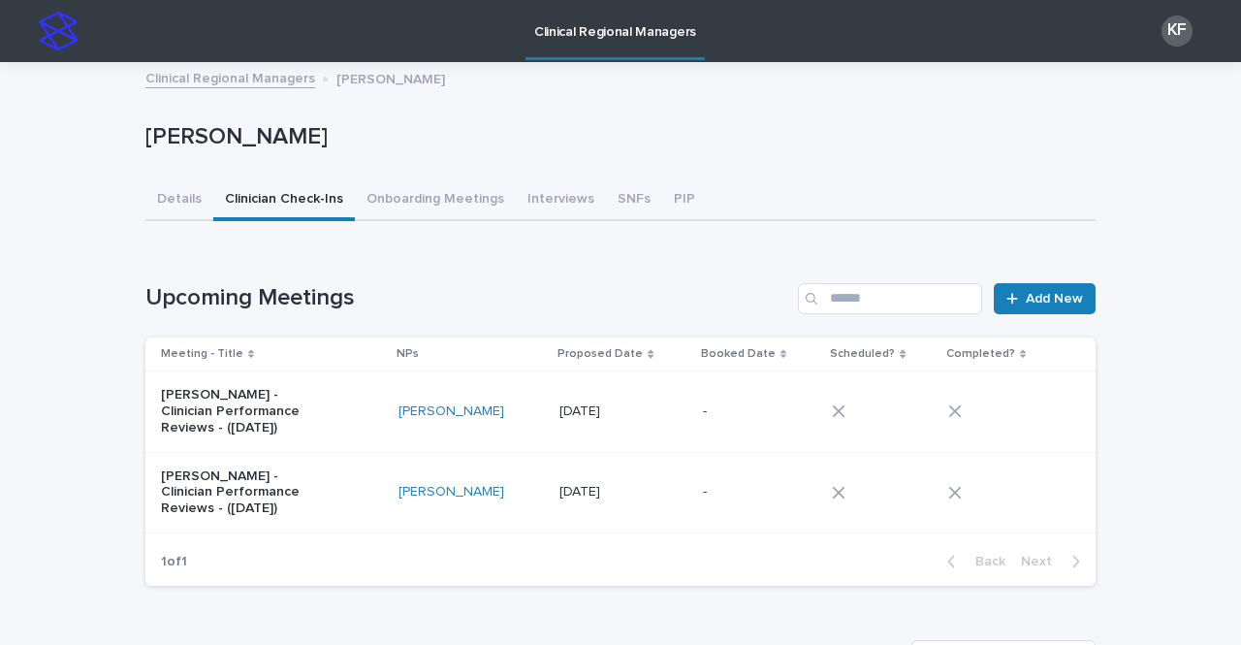
click at [223, 75] on link "Clinical Regional Managers" at bounding box center [230, 77] width 170 height 22
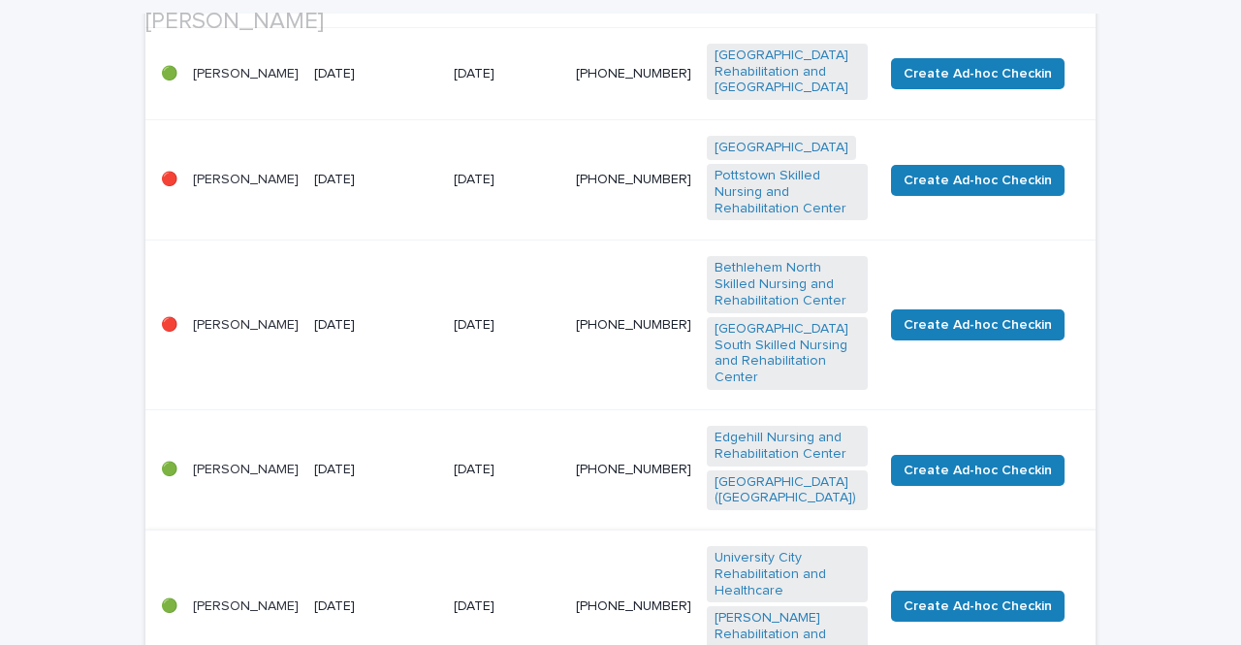
scroll to position [776, 0]
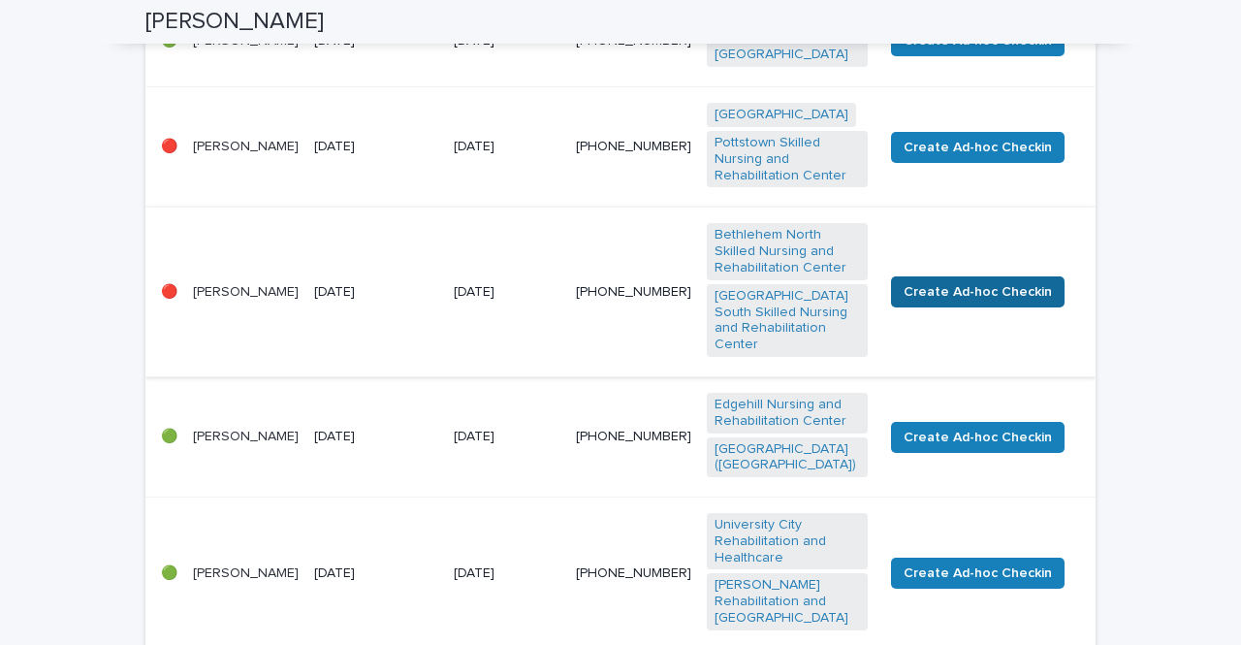
click at [982, 282] on span "Create Ad-hoc Checkin" at bounding box center [978, 291] width 148 height 19
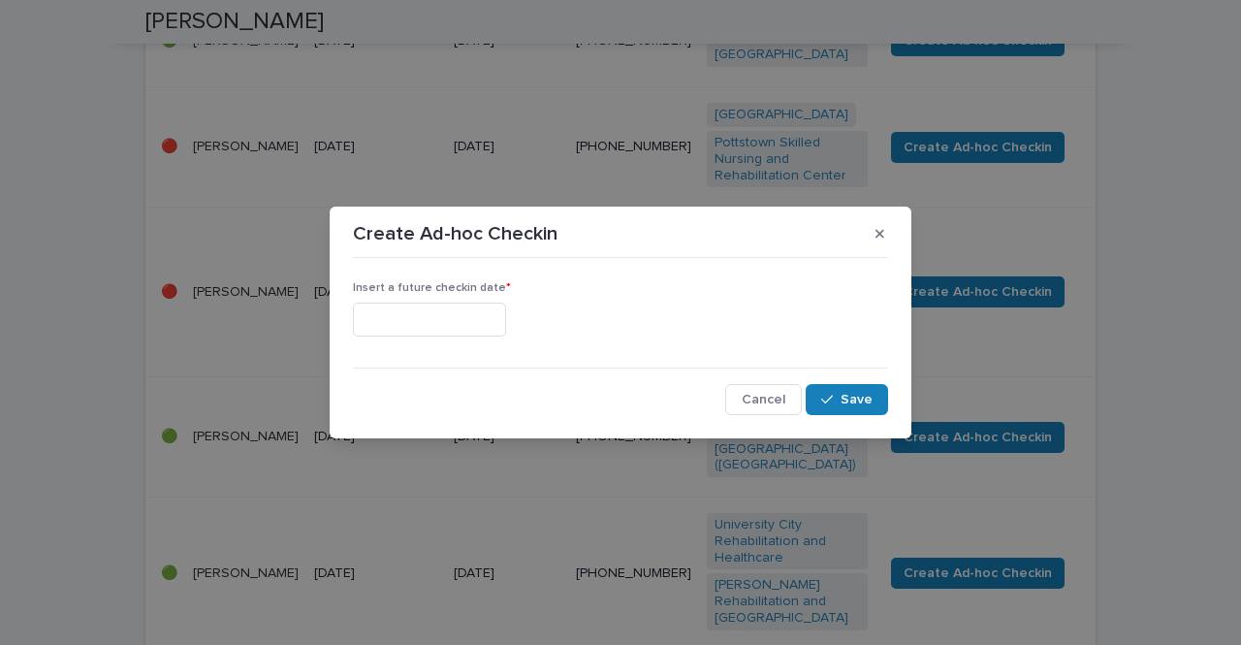
click at [473, 318] on input "text" at bounding box center [429, 320] width 153 height 34
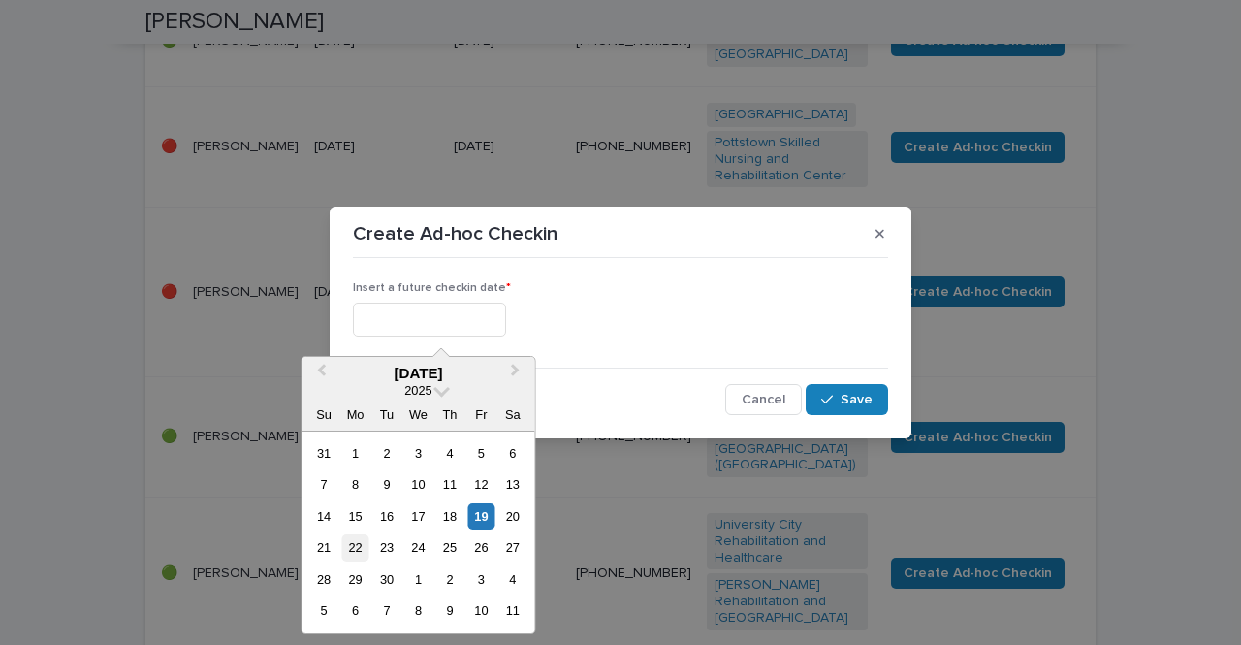
click at [355, 548] on div "22" at bounding box center [355, 547] width 26 height 26
type input "**********"
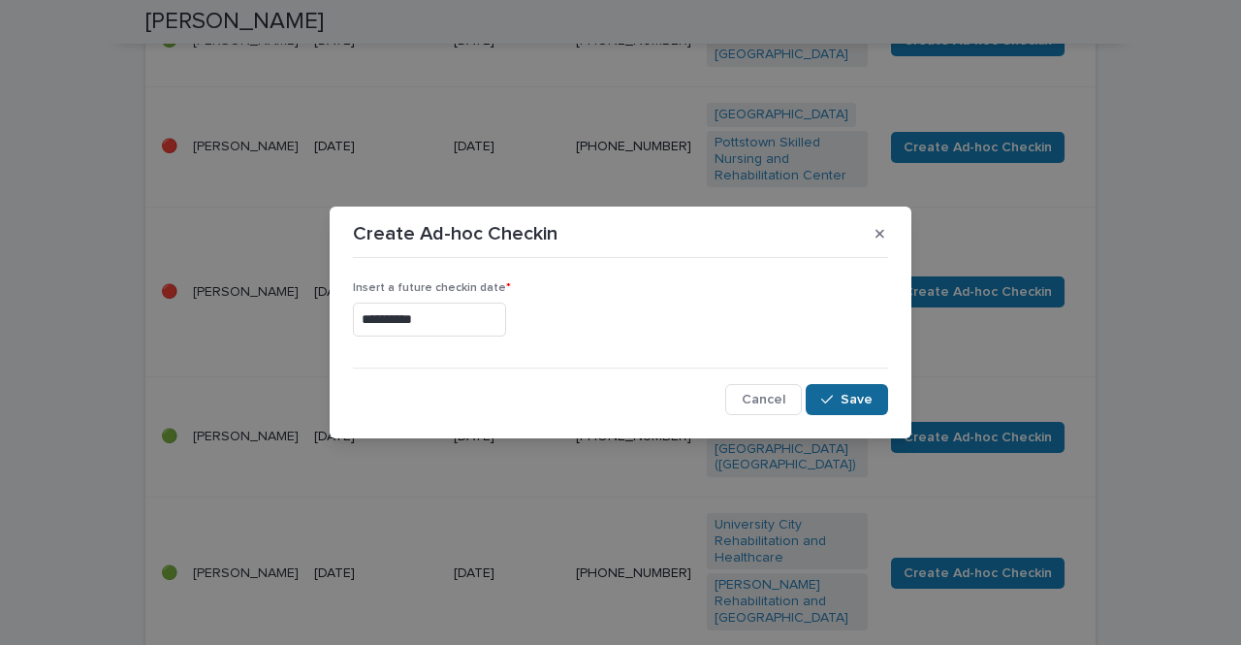
click at [862, 406] on span "Save" at bounding box center [857, 400] width 32 height 14
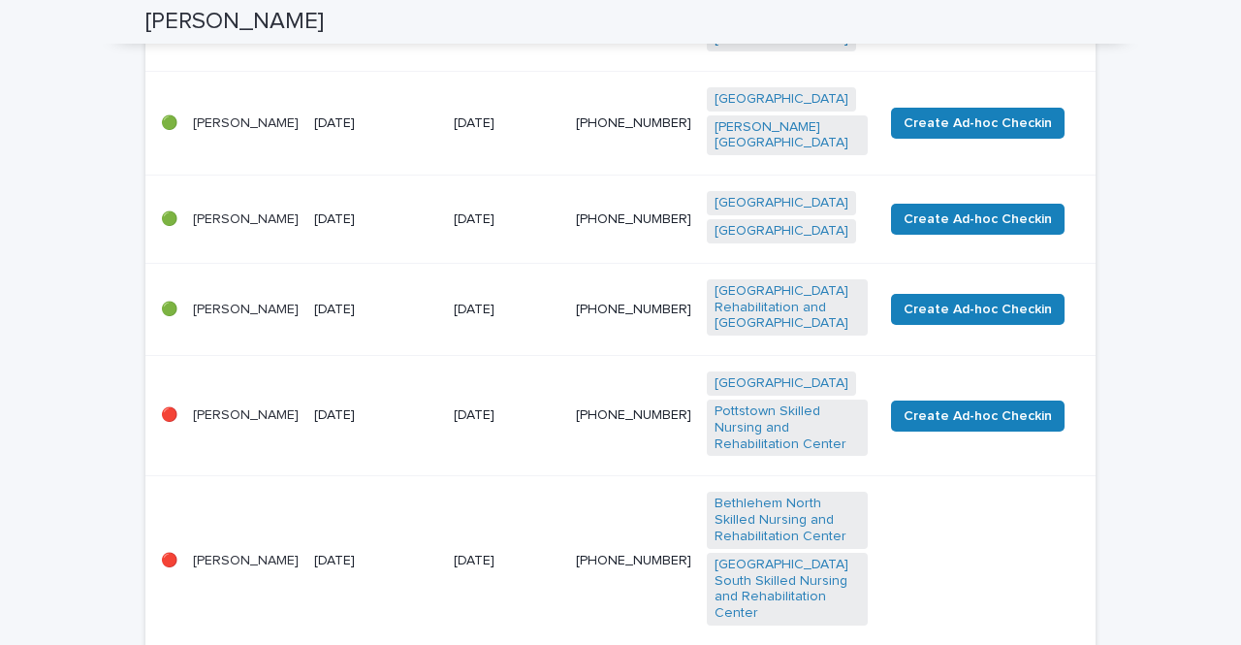
scroll to position [485, 0]
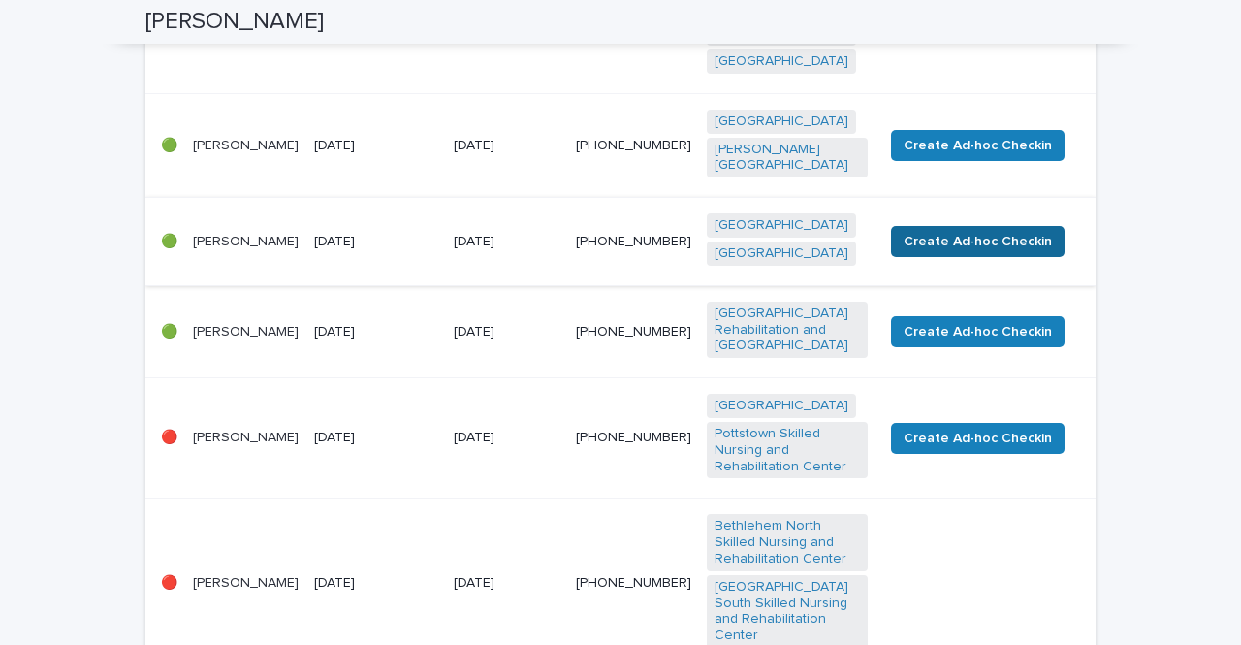
click at [1023, 232] on span "Create Ad-hoc Checkin" at bounding box center [978, 241] width 148 height 19
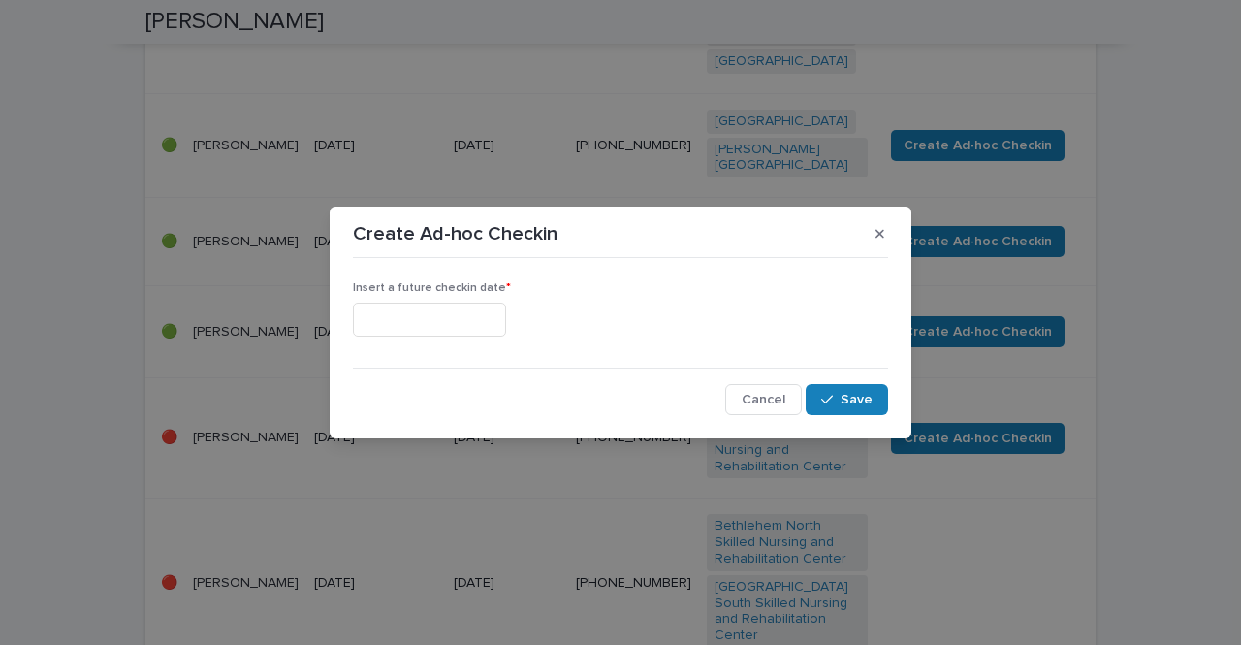
click at [494, 314] on input "text" at bounding box center [429, 320] width 153 height 34
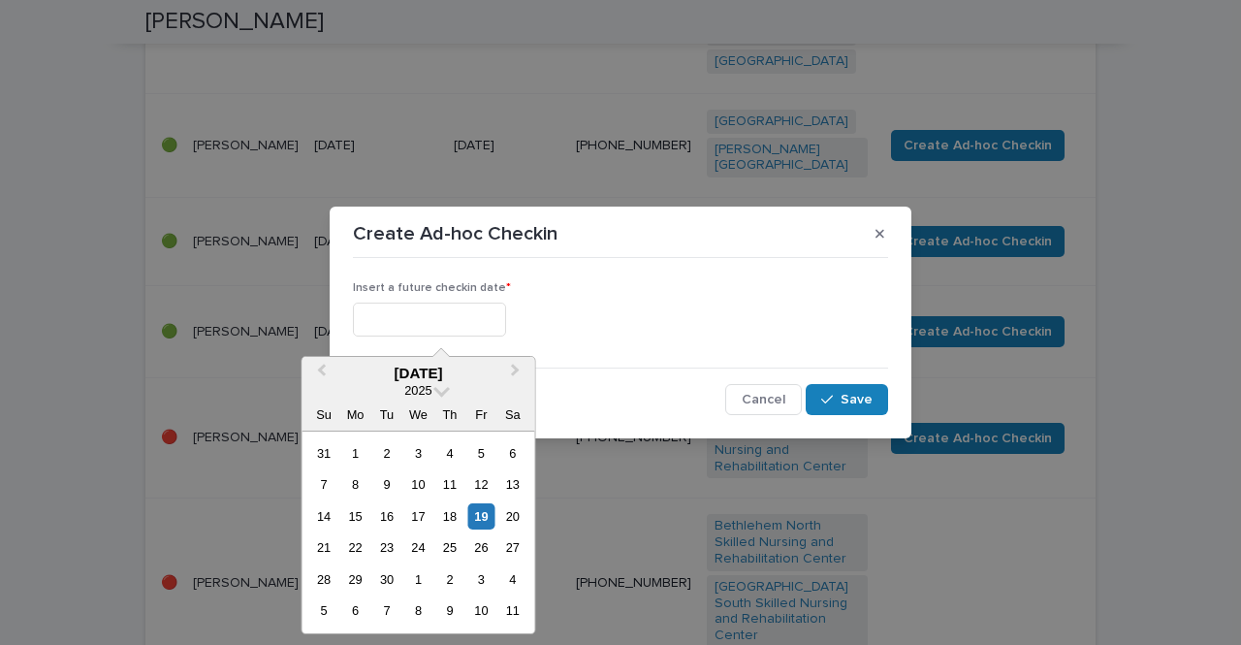
click at [356, 547] on div "22" at bounding box center [355, 547] width 26 height 26
type input "**********"
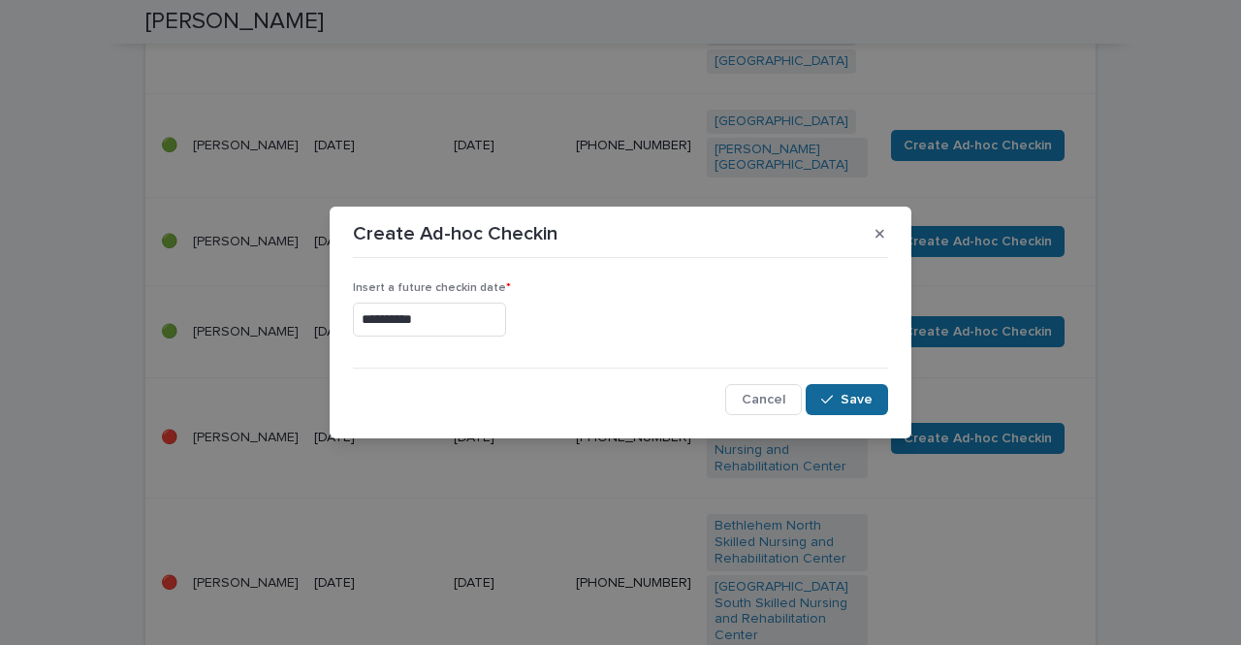
click at [844, 386] on button "Save" at bounding box center [847, 399] width 82 height 31
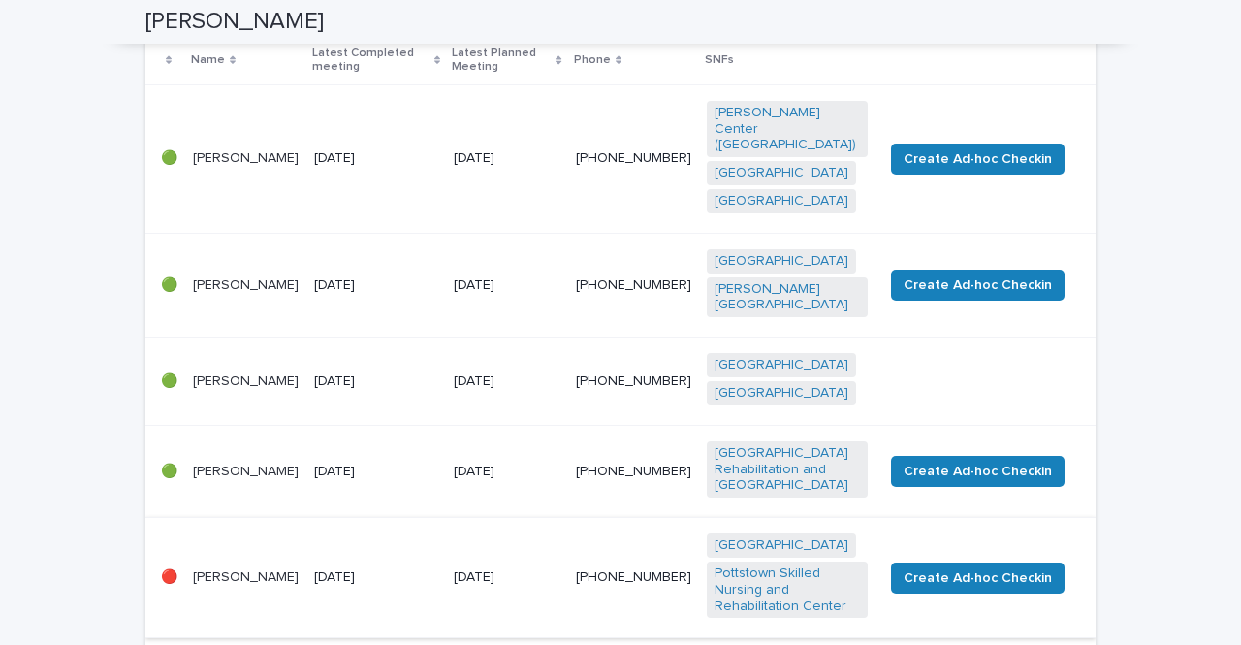
scroll to position [291, 0]
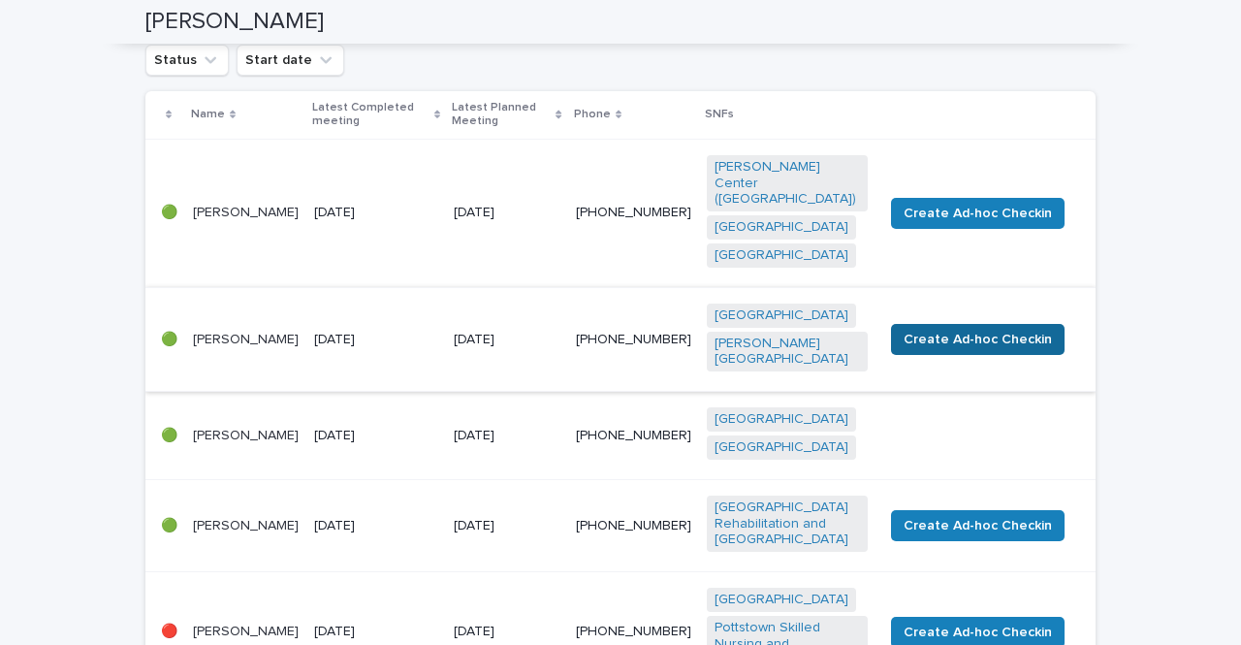
click at [1019, 330] on span "Create Ad-hoc Checkin" at bounding box center [978, 339] width 148 height 19
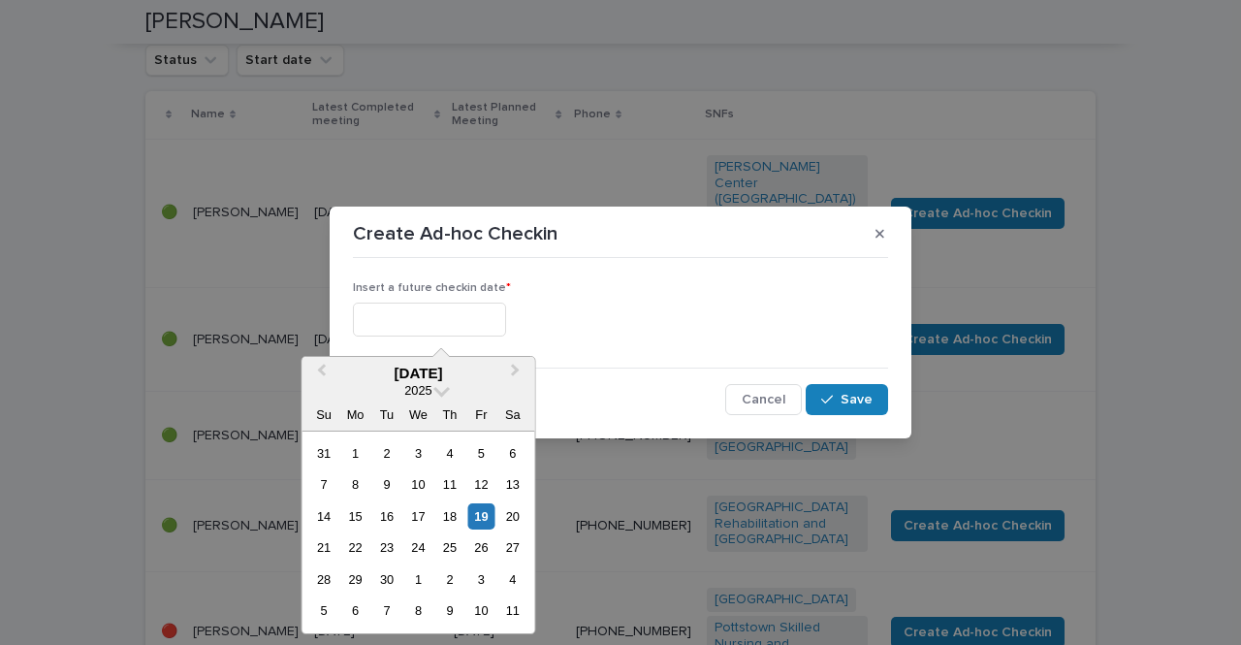
click at [483, 314] on input "text" at bounding box center [429, 320] width 153 height 34
click at [424, 547] on div "24" at bounding box center [418, 547] width 26 height 26
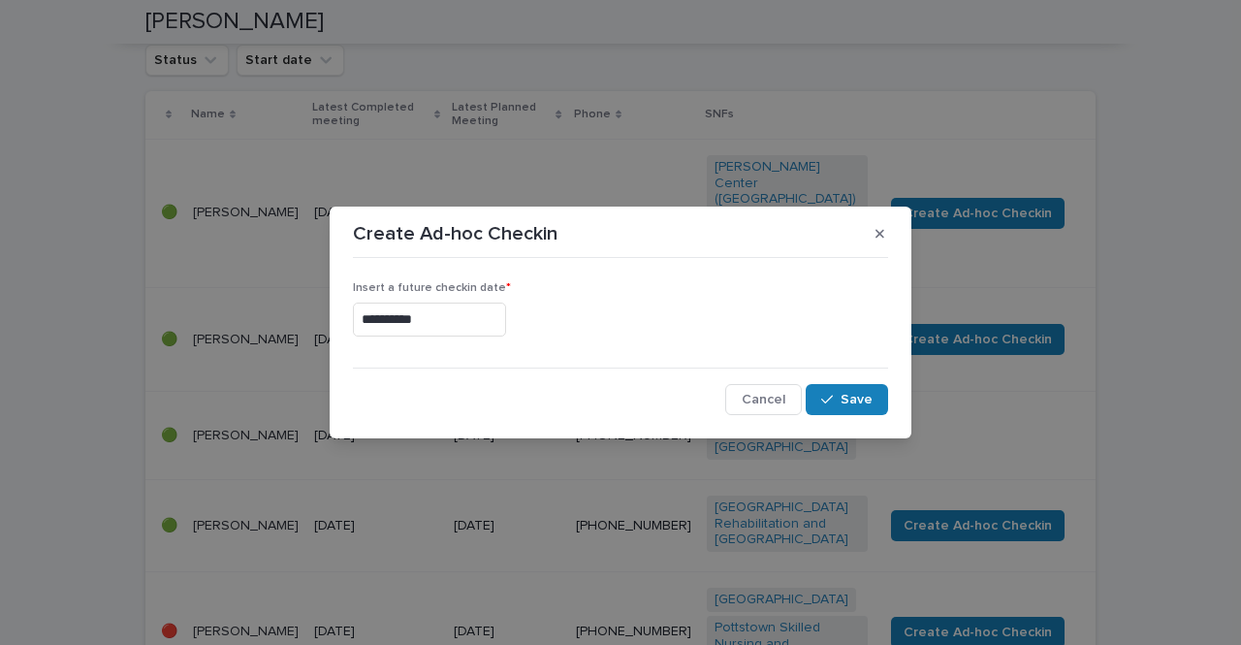
click at [436, 324] on input "**********" at bounding box center [429, 320] width 153 height 34
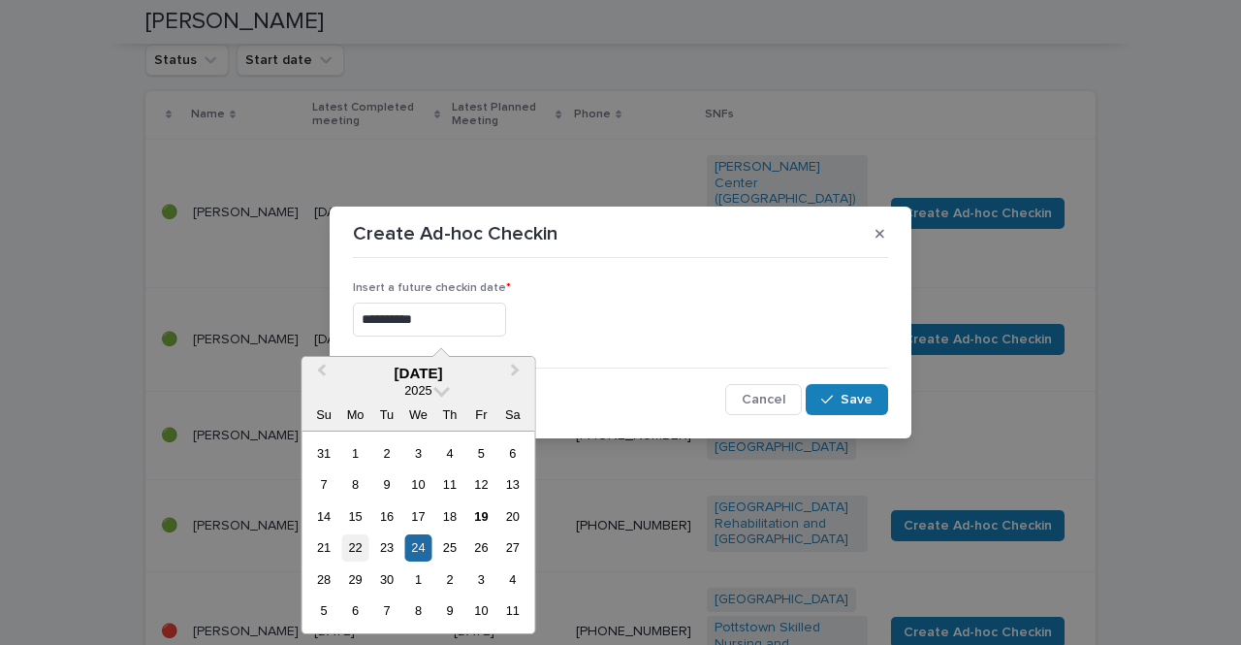
click at [356, 546] on div "22" at bounding box center [355, 547] width 26 height 26
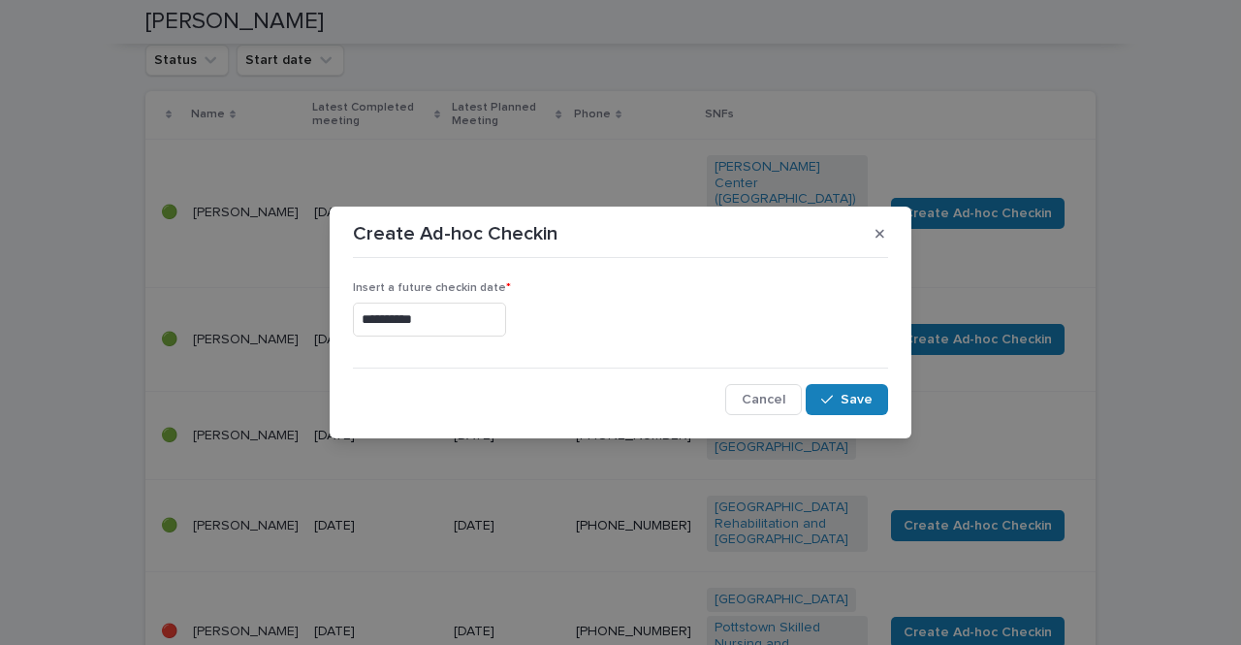
type input "**********"
click at [851, 402] on span "Save" at bounding box center [857, 400] width 32 height 14
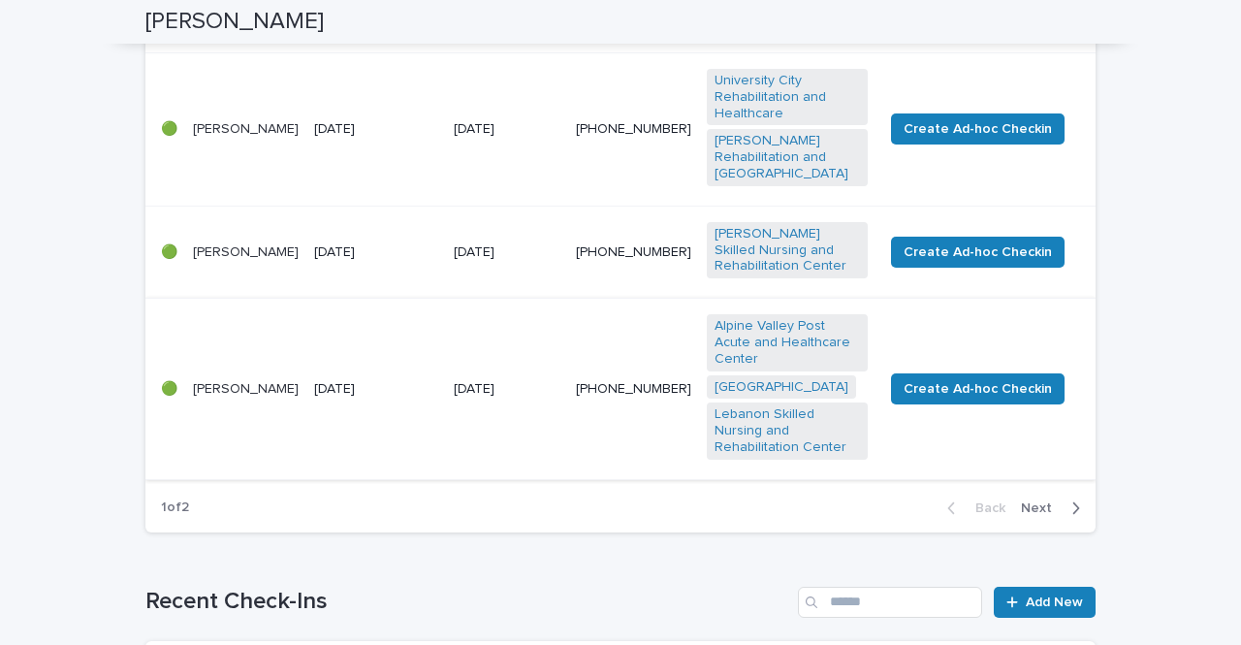
scroll to position [1261, 0]
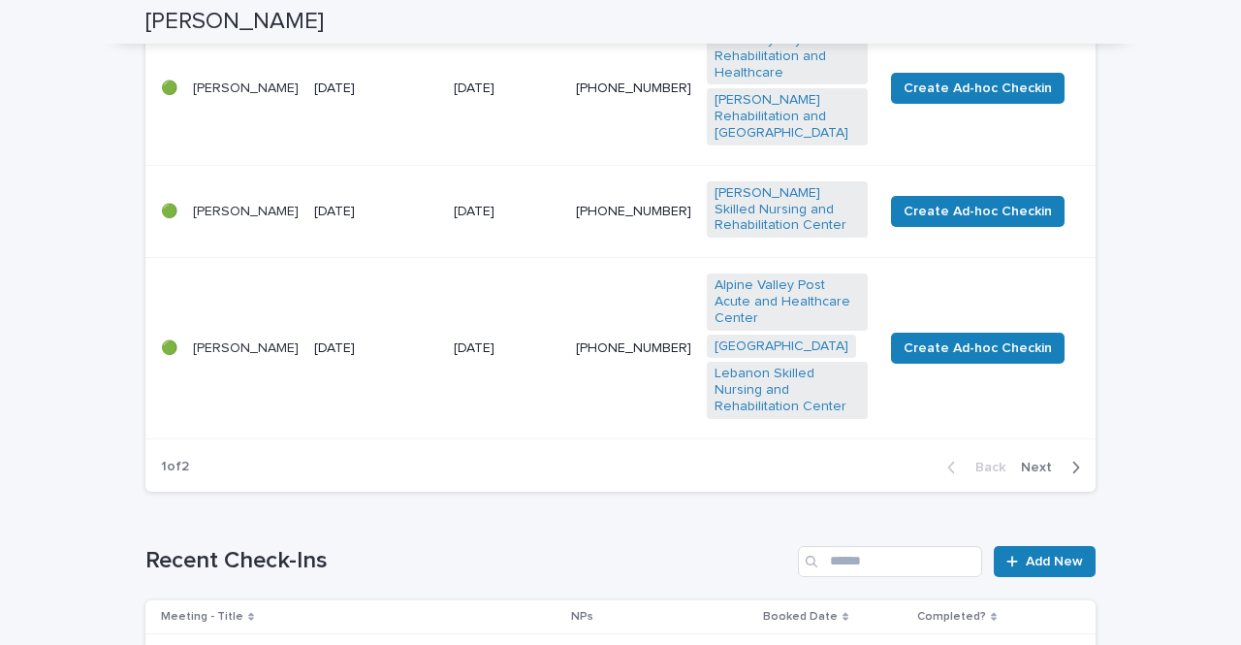
click at [1031, 461] on span "Next" at bounding box center [1042, 468] width 43 height 14
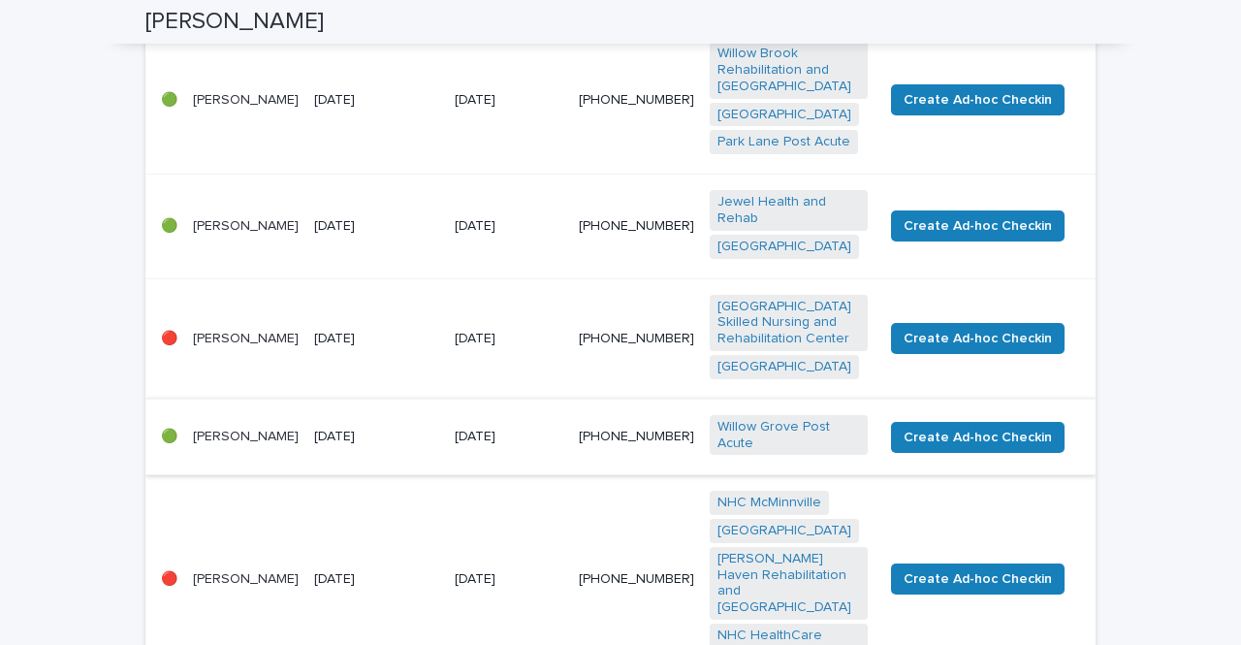
scroll to position [641, 0]
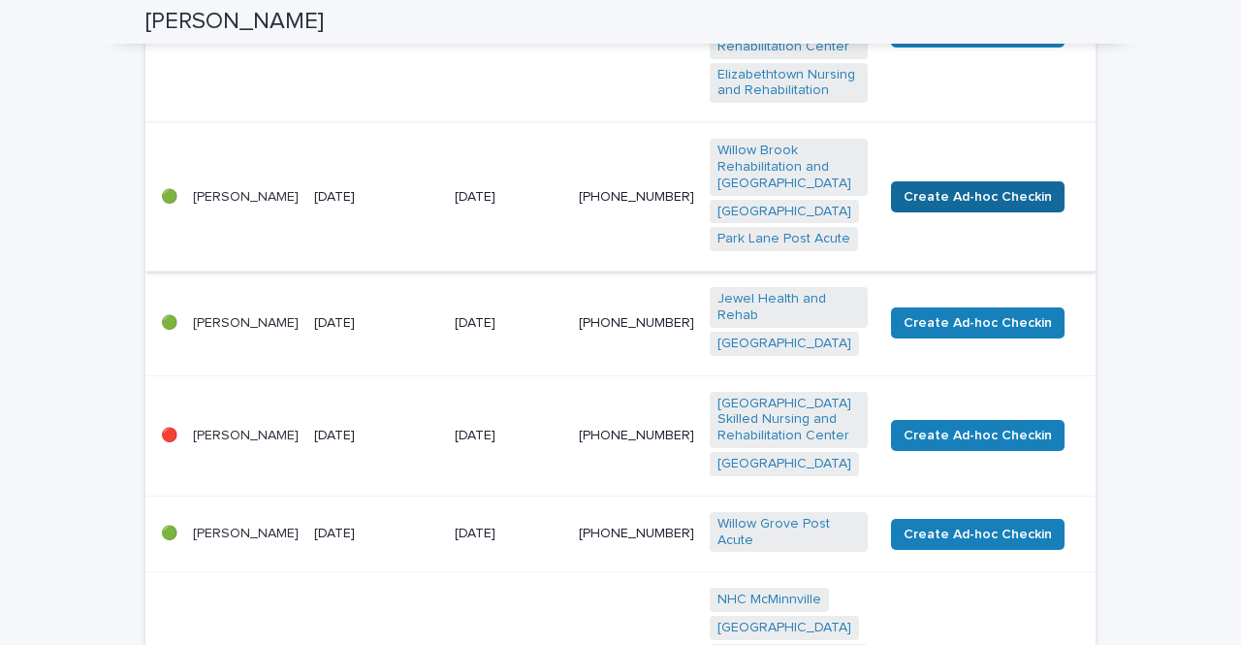
click at [1037, 194] on span "Create Ad-hoc Checkin" at bounding box center [978, 196] width 148 height 19
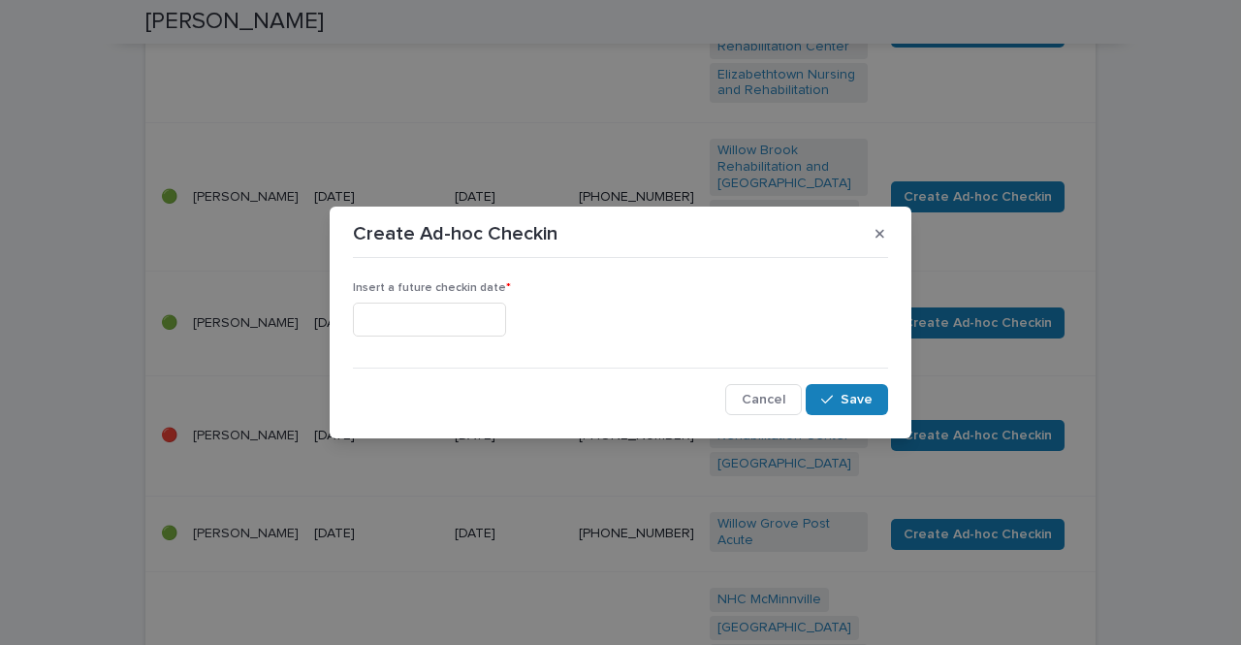
click at [504, 327] on input "text" at bounding box center [429, 320] width 153 height 34
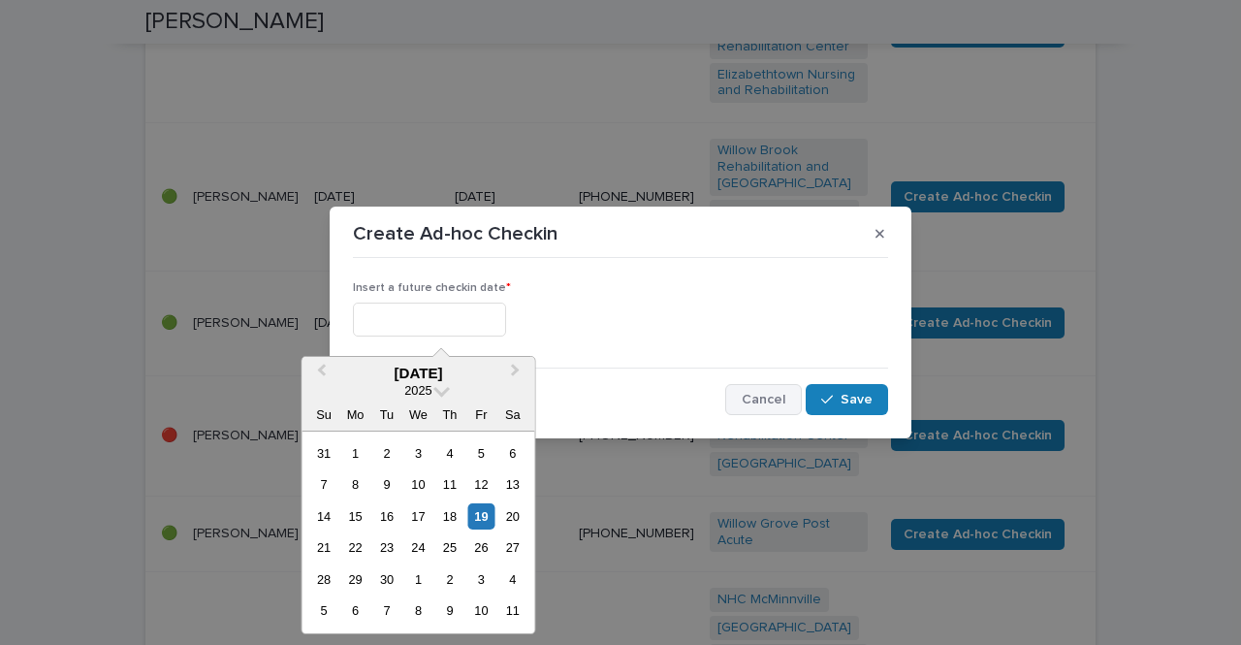
click at [779, 408] on button "Cancel" at bounding box center [763, 399] width 77 height 31
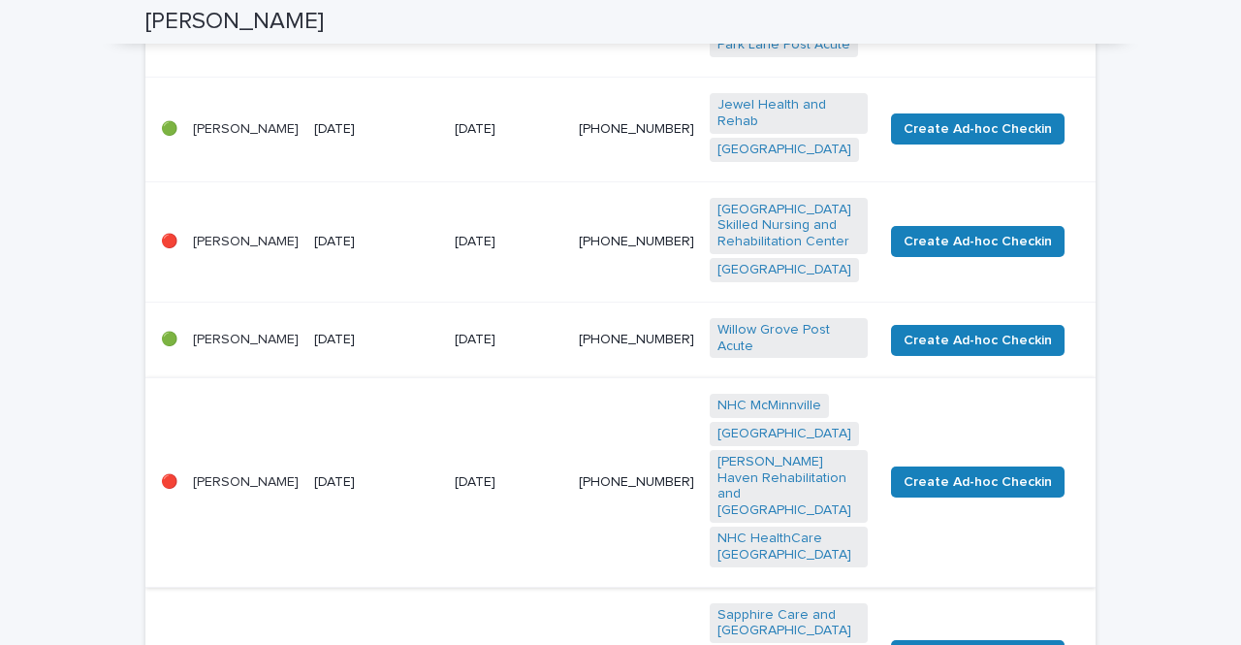
scroll to position [1417, 0]
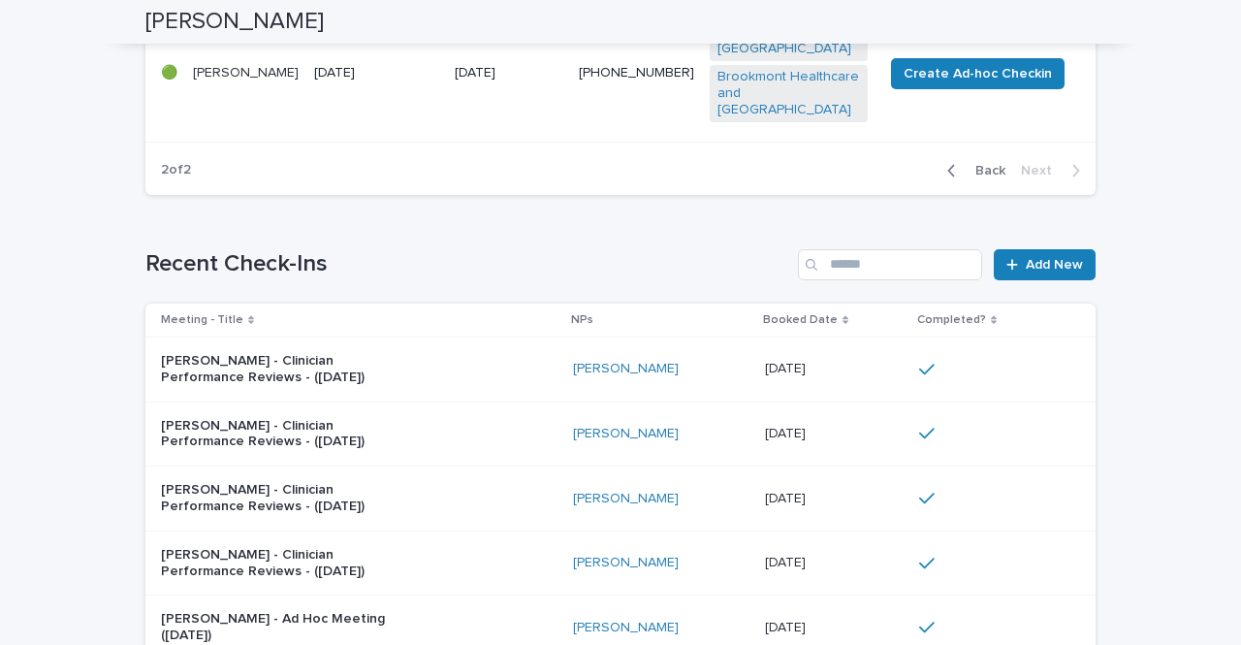
click at [988, 163] on button "Back" at bounding box center [972, 170] width 81 height 17
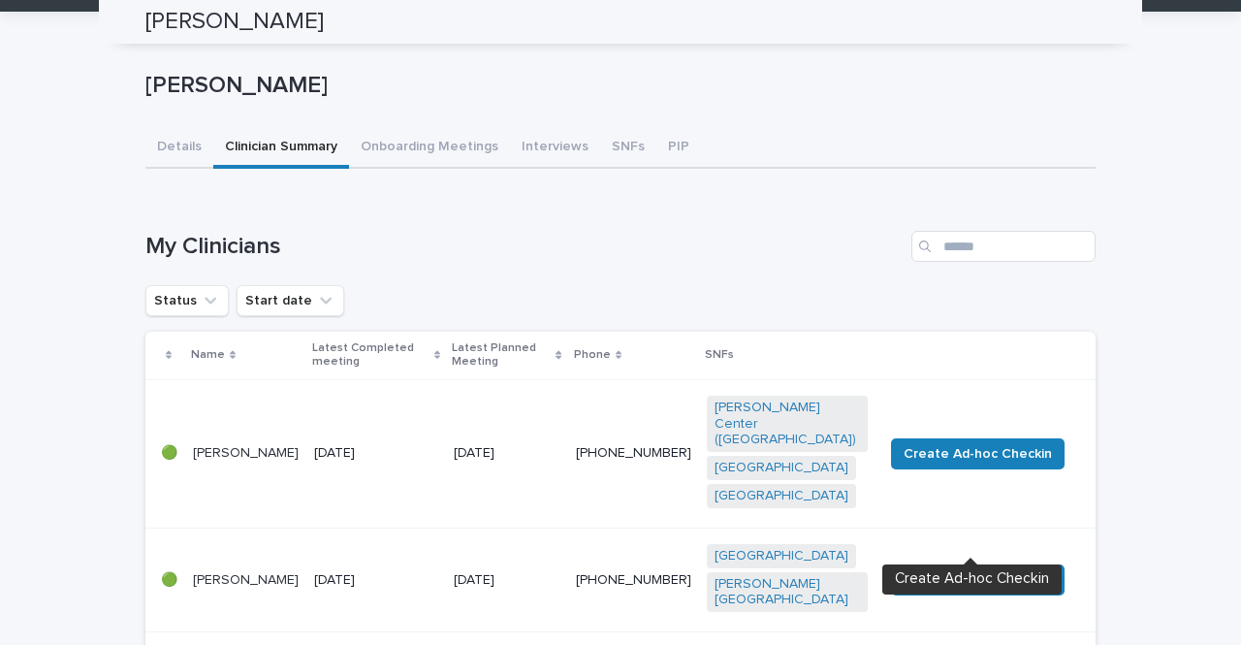
scroll to position [0, 0]
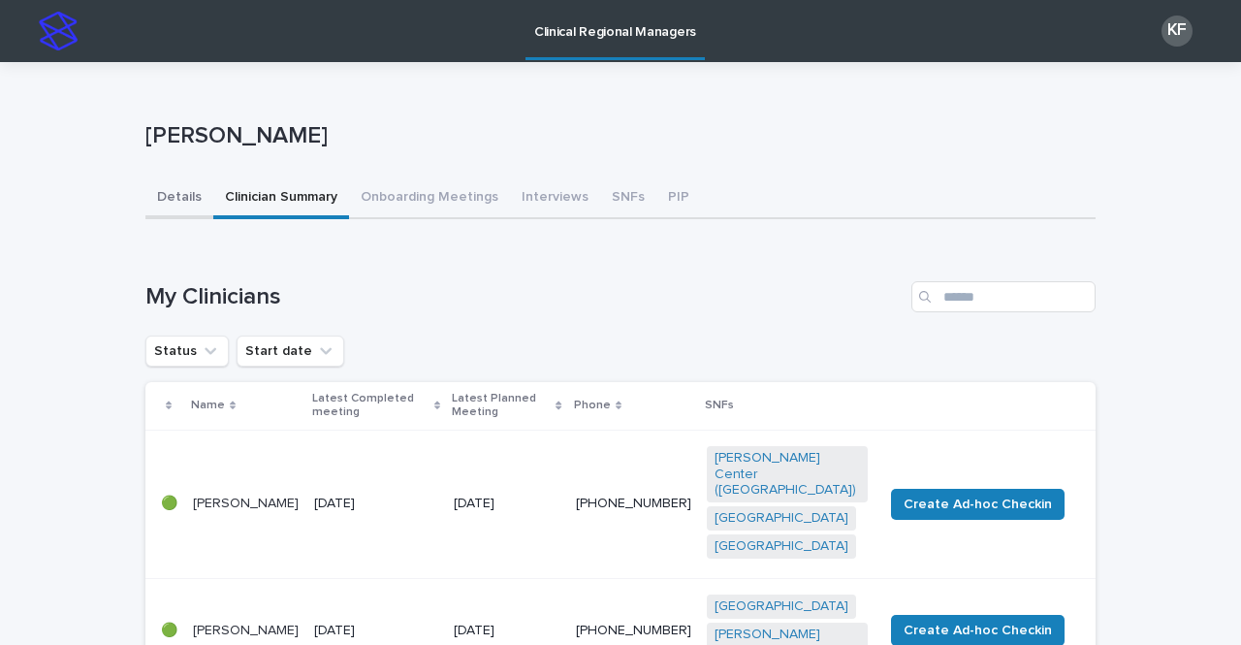
click at [159, 190] on button "Details" at bounding box center [179, 198] width 68 height 41
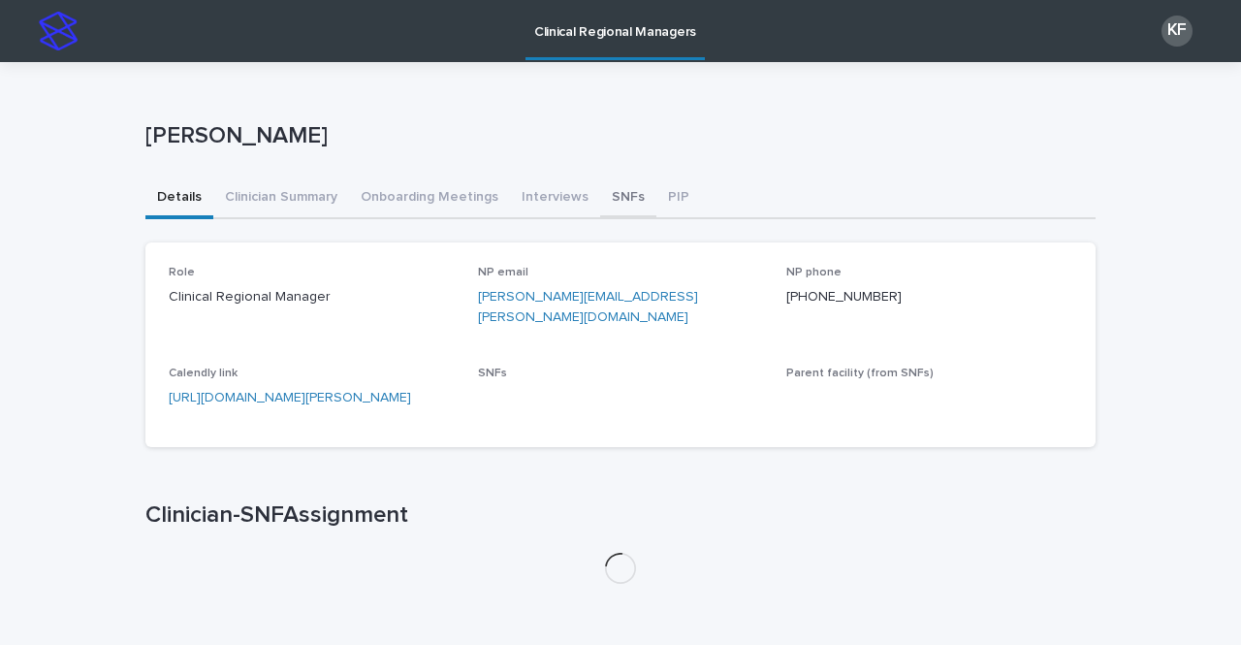
click at [608, 199] on button "SNFs" at bounding box center [628, 198] width 56 height 41
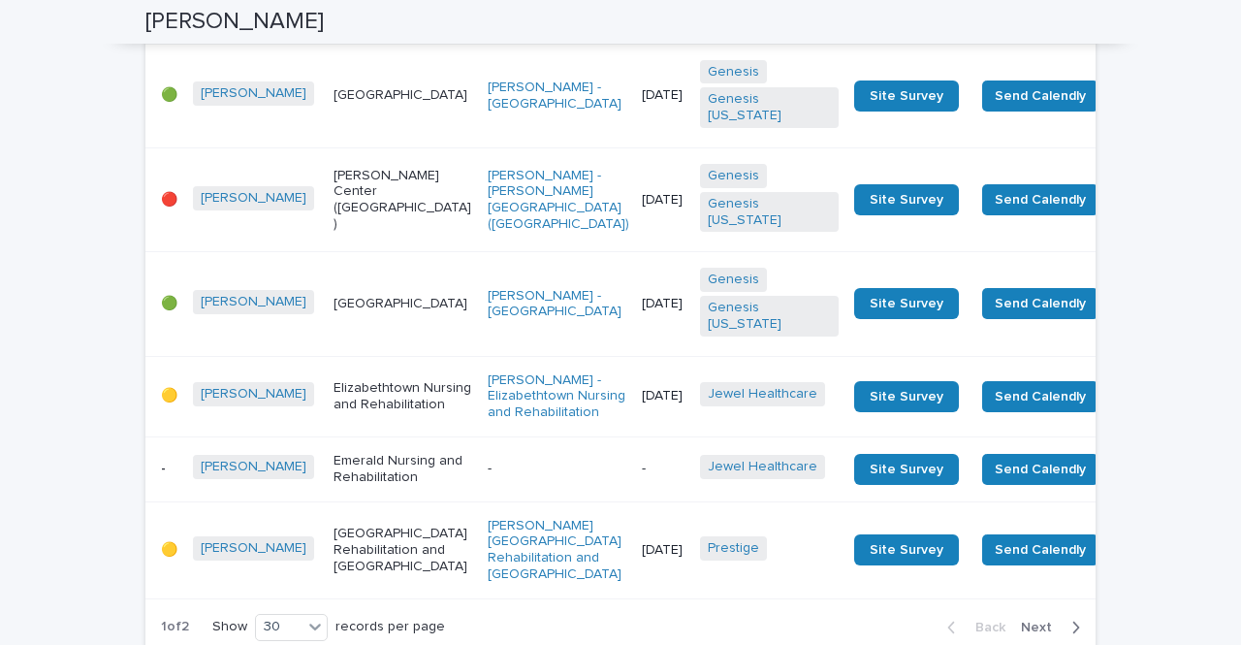
scroll to position [2813, 0]
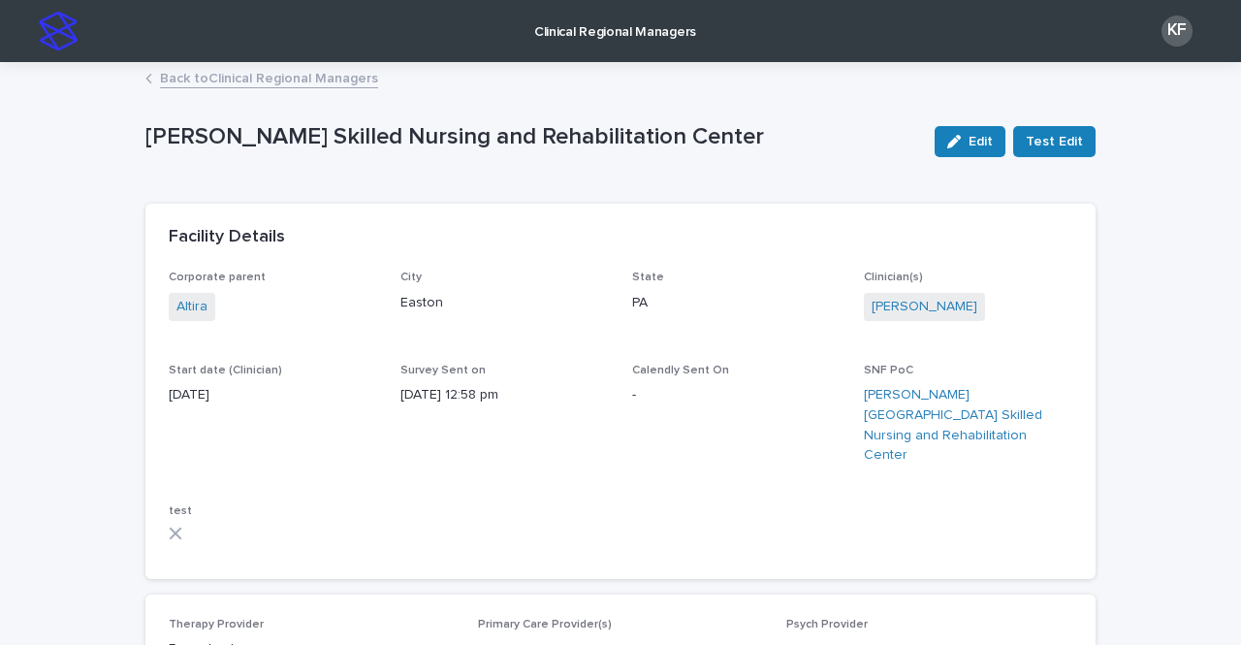
click at [217, 80] on link "Back to Clinical Regional Managers" at bounding box center [269, 77] width 218 height 22
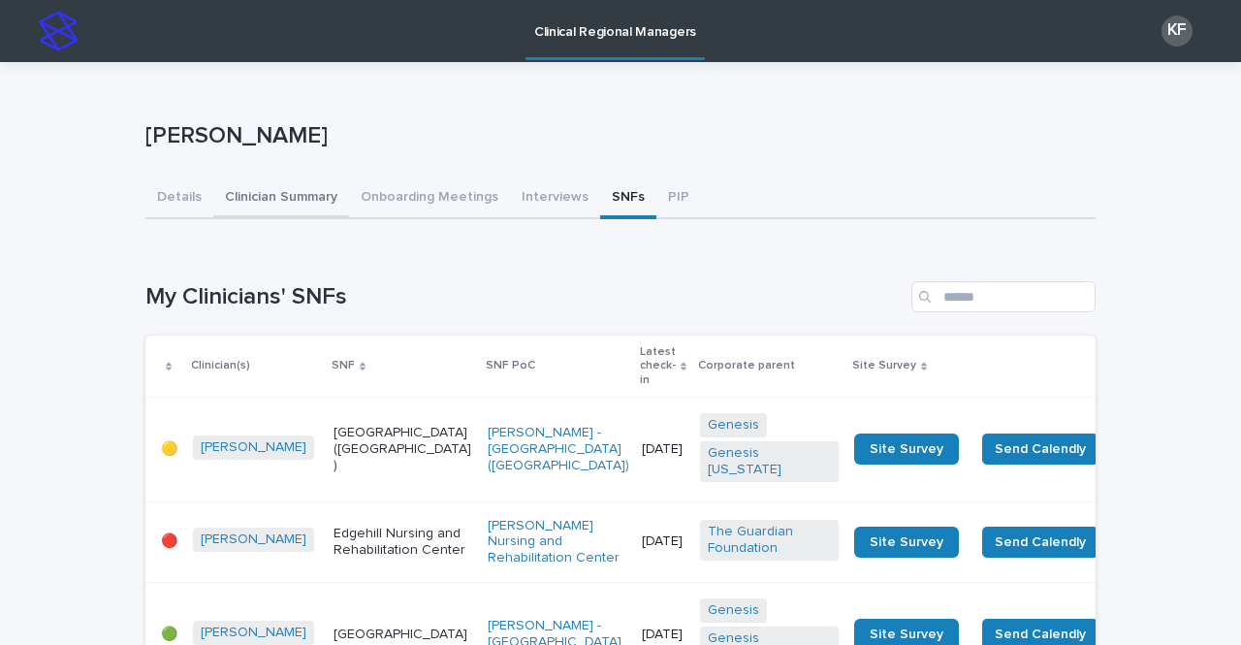
drag, startPoint x: 210, startPoint y: 189, endPoint x: 225, endPoint y: 197, distance: 16.5
click at [213, 189] on button "Clinician Summary" at bounding box center [281, 198] width 136 height 41
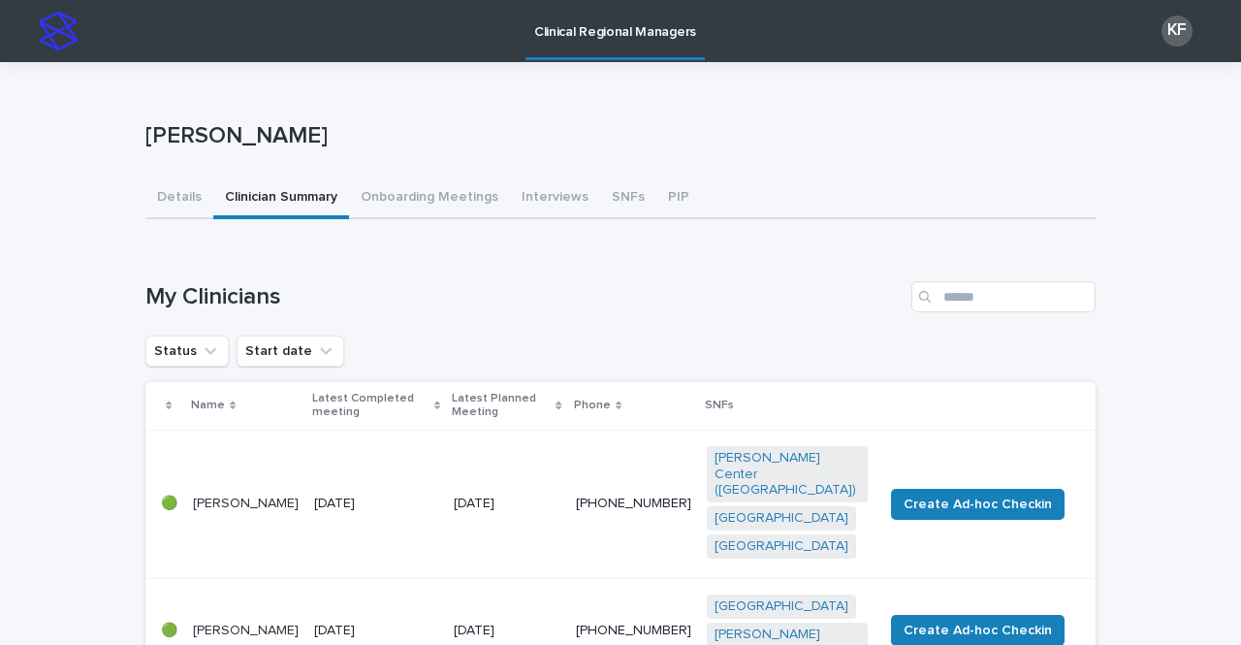
click at [1150, 46] on div "KF" at bounding box center [1171, 31] width 63 height 31
click at [1165, 35] on div at bounding box center [620, 31] width 1241 height 62
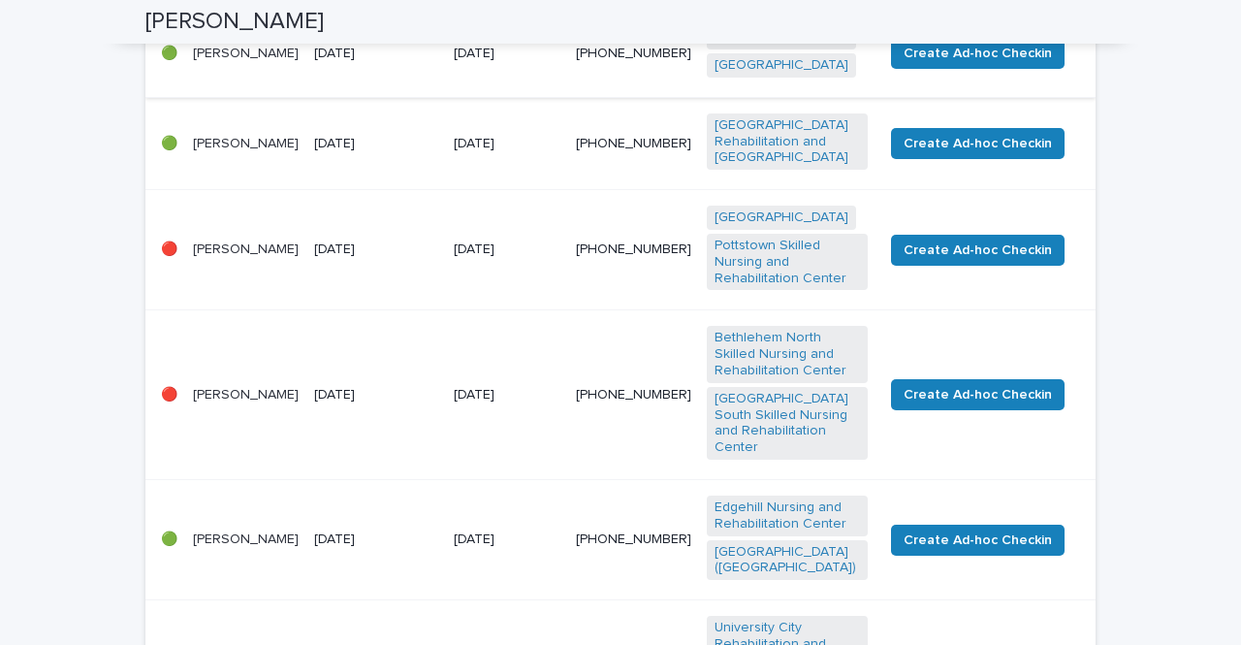
scroll to position [679, 0]
